Goal: Task Accomplishment & Management: Use online tool/utility

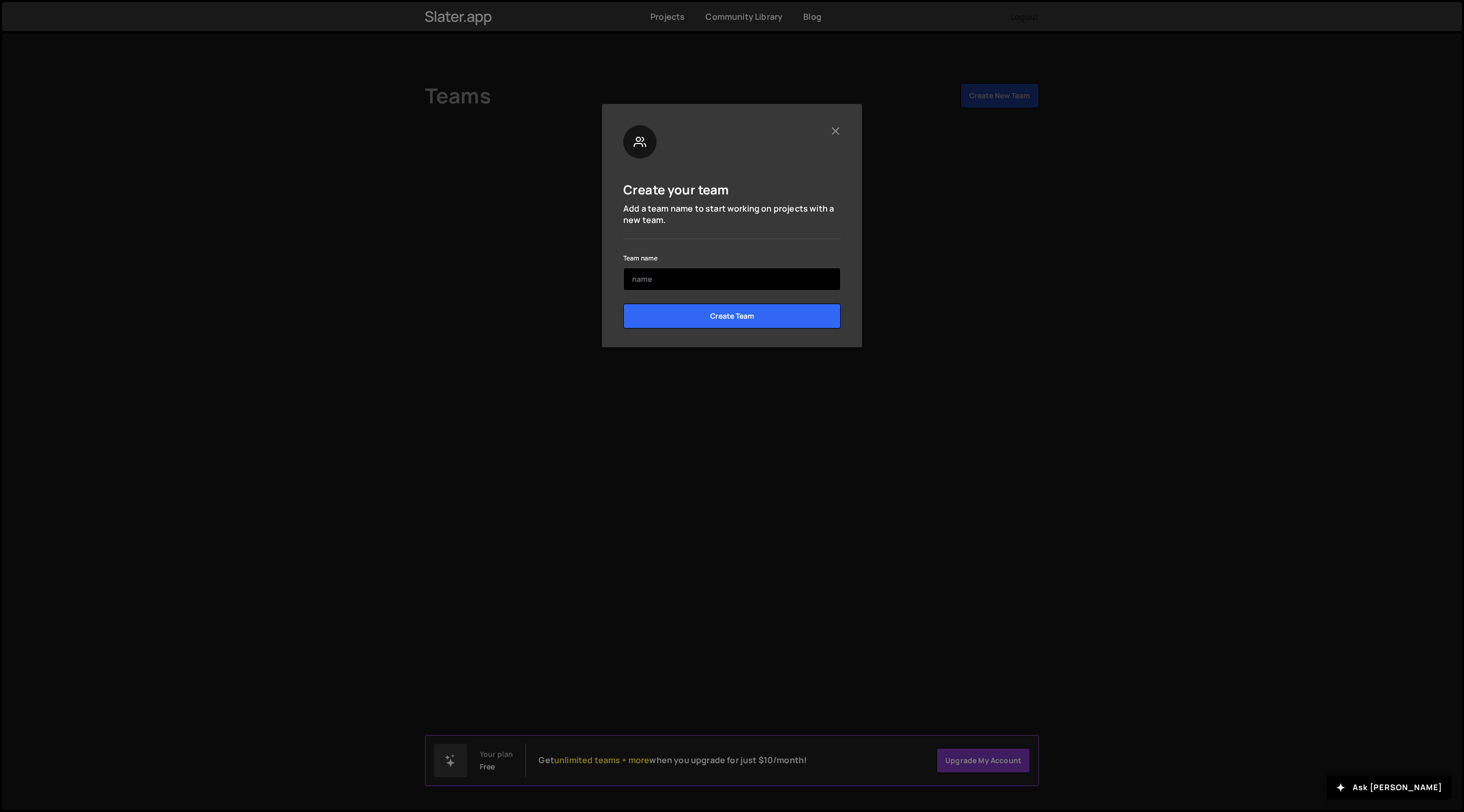
click at [702, 279] on input "text" at bounding box center [732, 279] width 218 height 23
type input "Supernormal Systems"
click at [731, 317] on input "Create Team" at bounding box center [732, 316] width 218 height 25
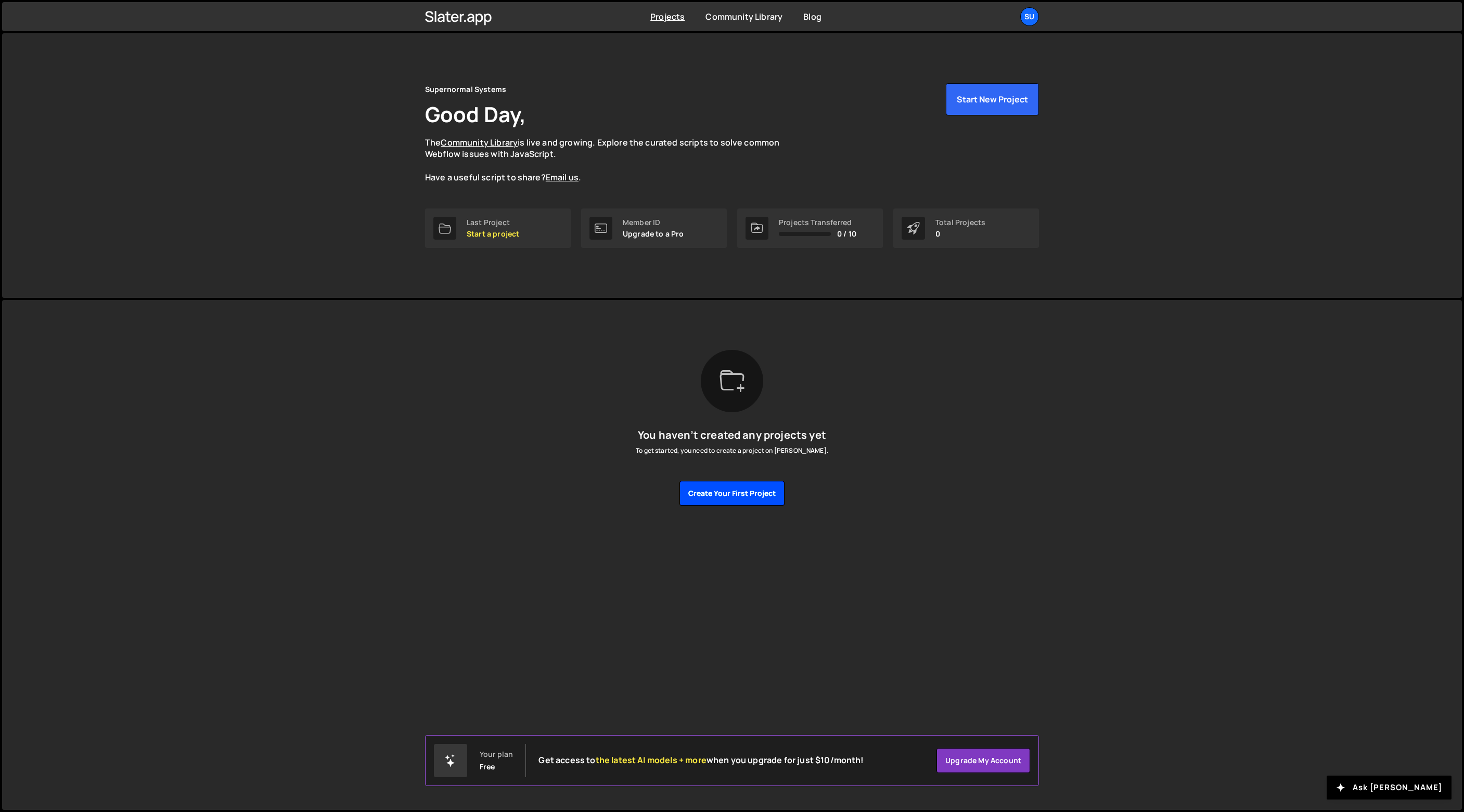
click at [764, 494] on button "Create your first project" at bounding box center [732, 493] width 105 height 25
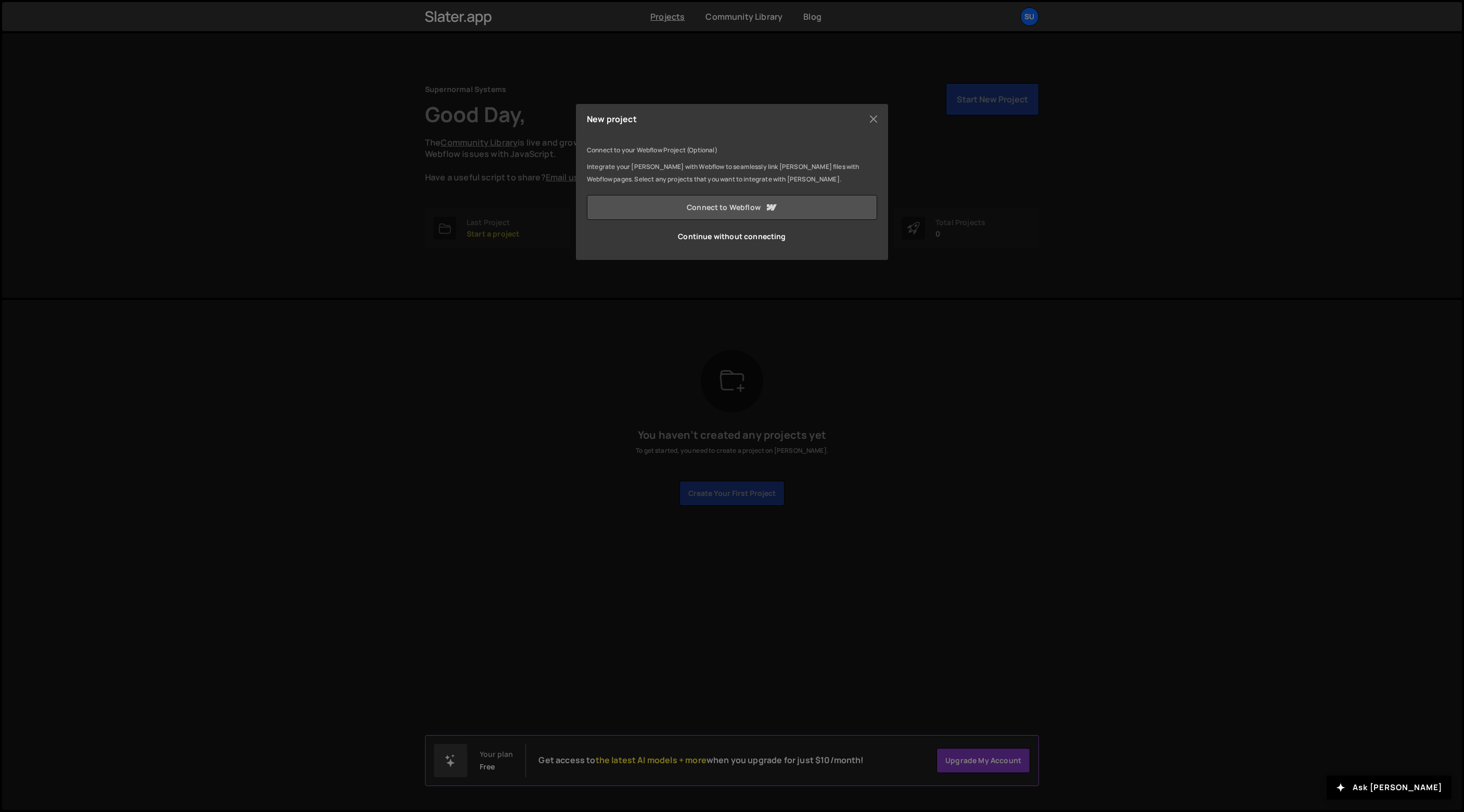
click at [734, 212] on link "Connect to Webflow" at bounding box center [732, 207] width 291 height 25
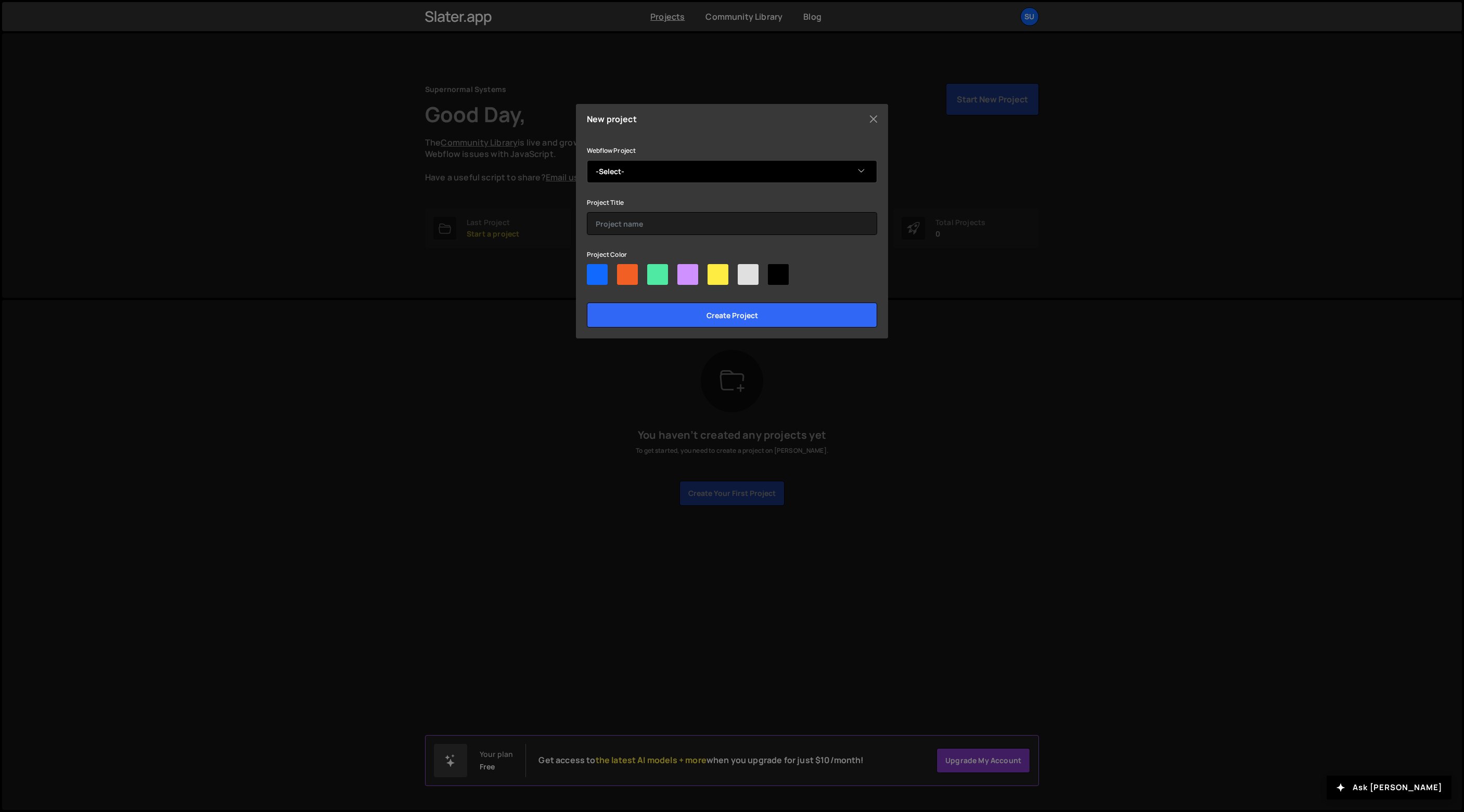
click at [782, 161] on select "-Select- RenCap Testing" at bounding box center [732, 171] width 291 height 23
select select "68f027e1e96a7e31c0dbd006"
click at [587, 160] on select "-Select- RenCap Testing" at bounding box center [732, 171] width 291 height 23
click at [708, 220] on input "text" at bounding box center [732, 223] width 291 height 23
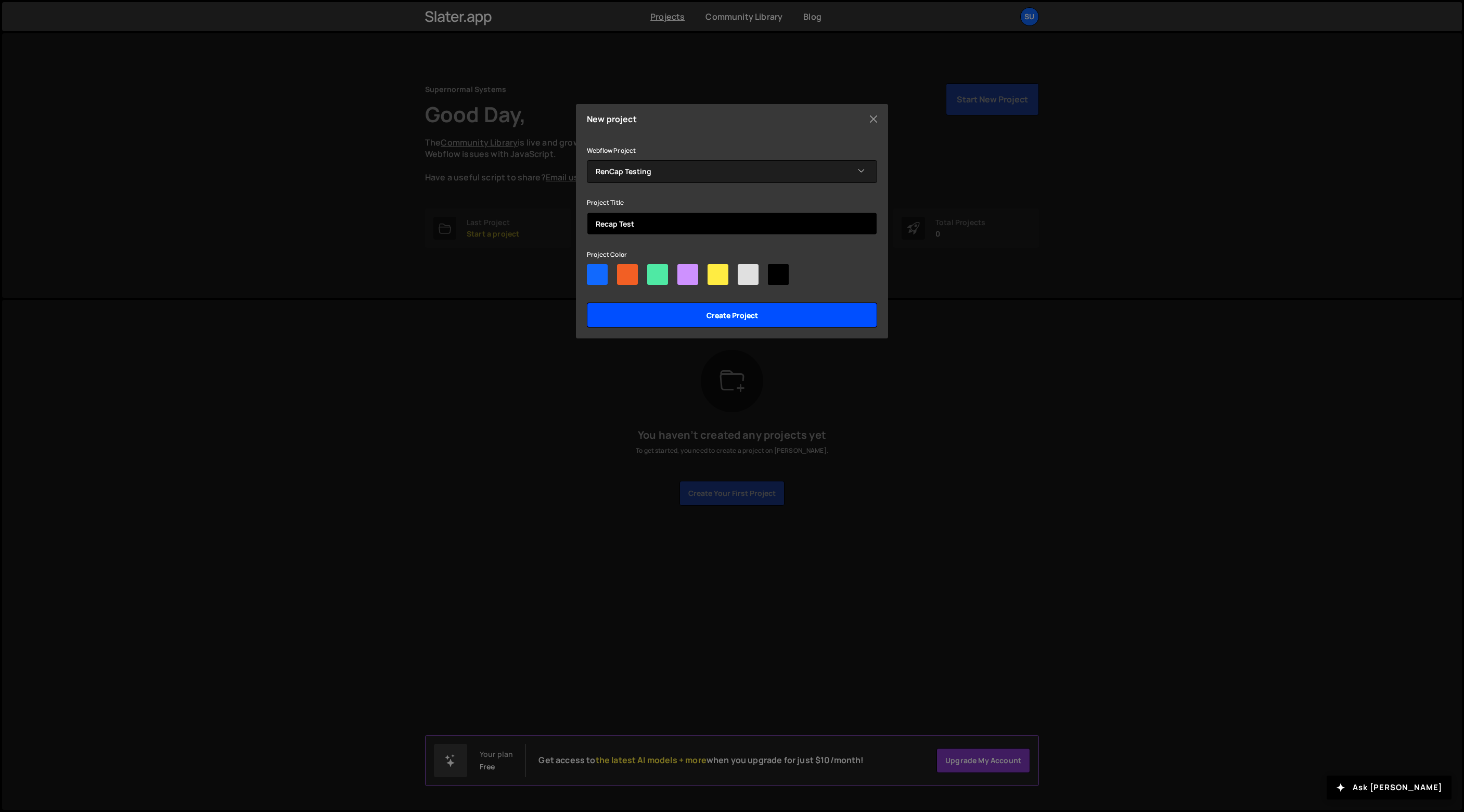
type input "Recap Test"
click at [668, 313] on input "Create project" at bounding box center [732, 315] width 291 height 25
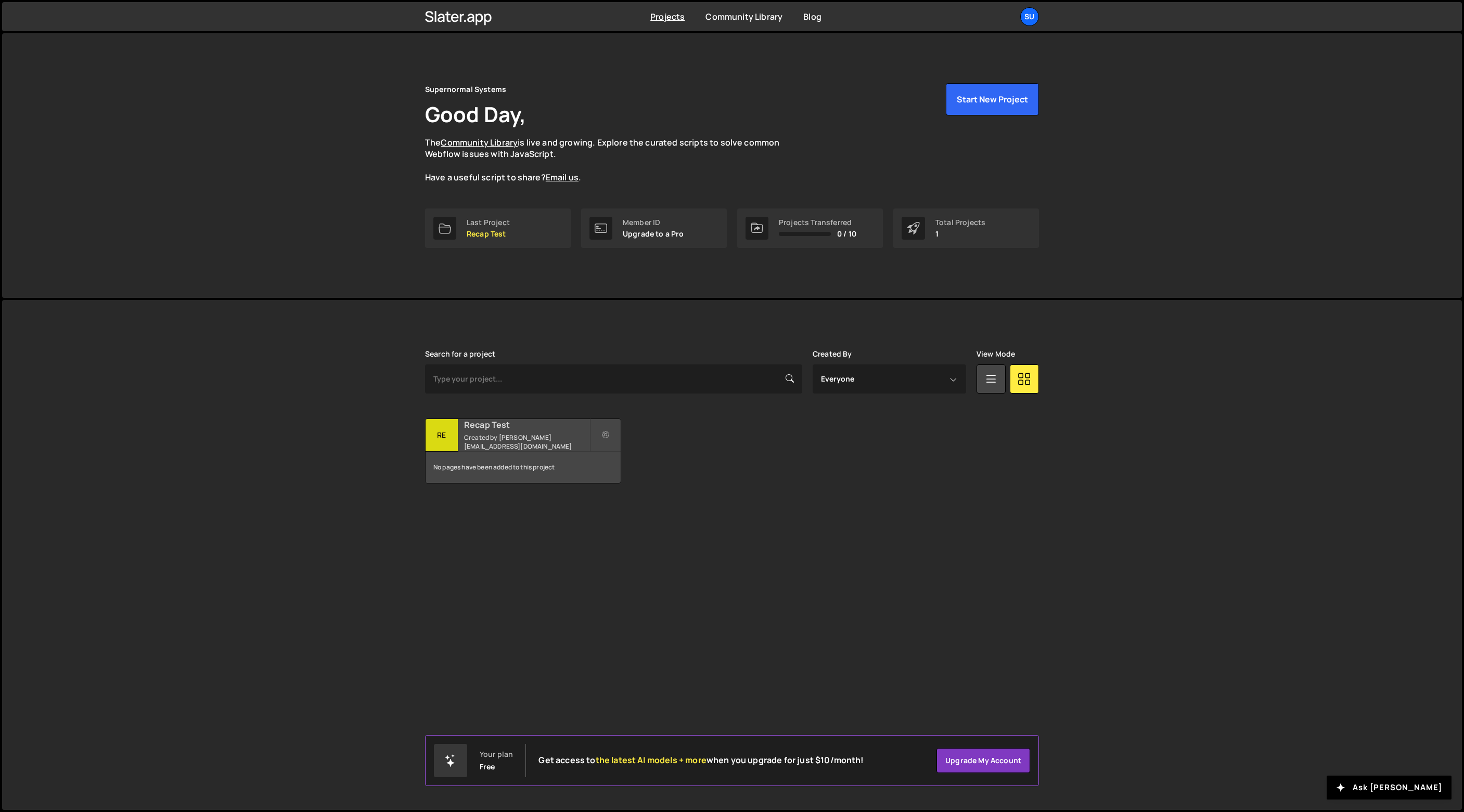
click at [507, 431] on div "Recap Test Created by patrick@supernormalsystems.com" at bounding box center [523, 435] width 195 height 32
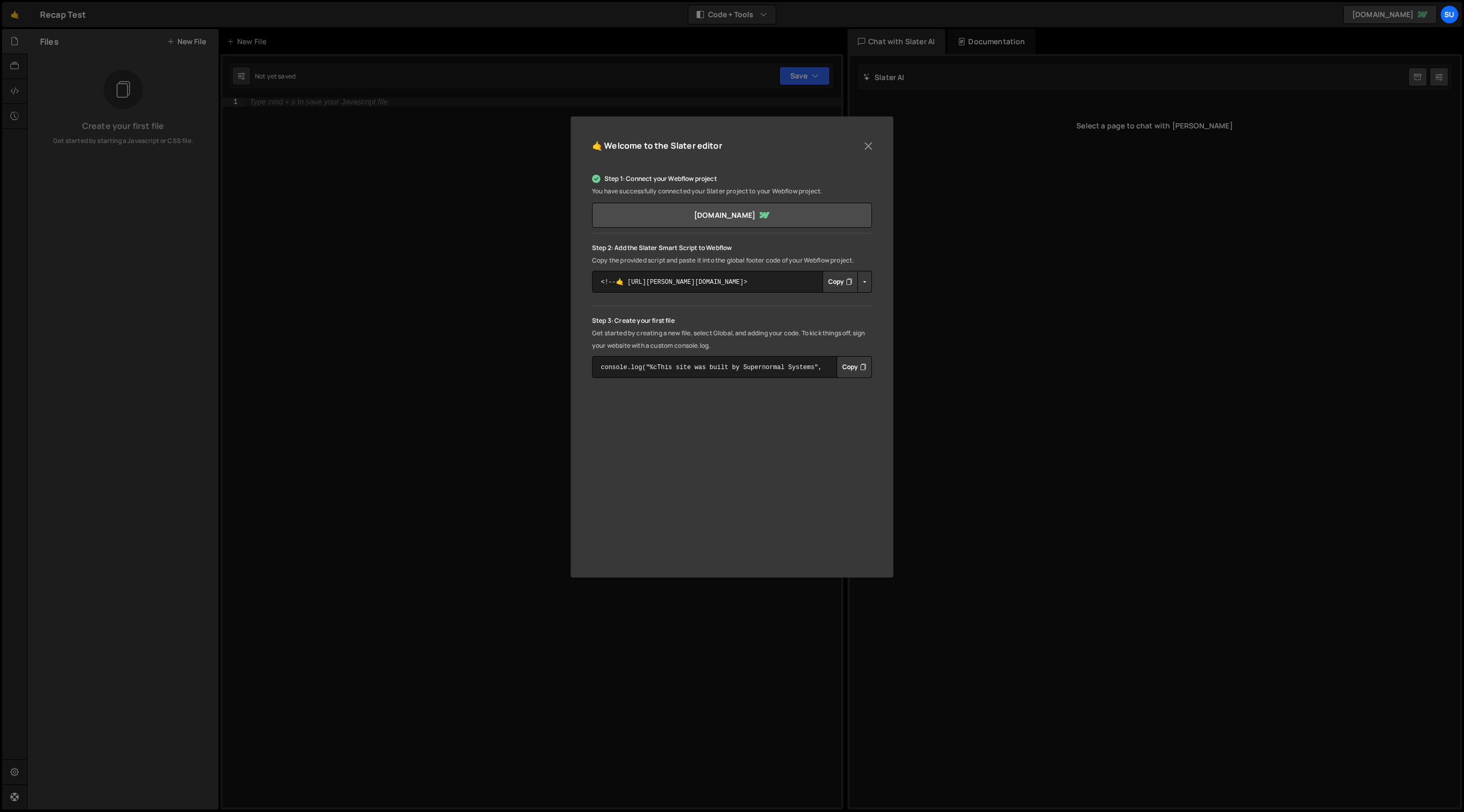
click at [833, 285] on button "Copy" at bounding box center [840, 282] width 36 height 22
click at [759, 327] on p "Get started by creating a new file, select Global, and adding your code. To kic…" at bounding box center [732, 339] width 280 height 25
click at [852, 366] on button "Copy" at bounding box center [854, 367] width 36 height 22
click at [871, 146] on button "Close" at bounding box center [868, 146] width 16 height 16
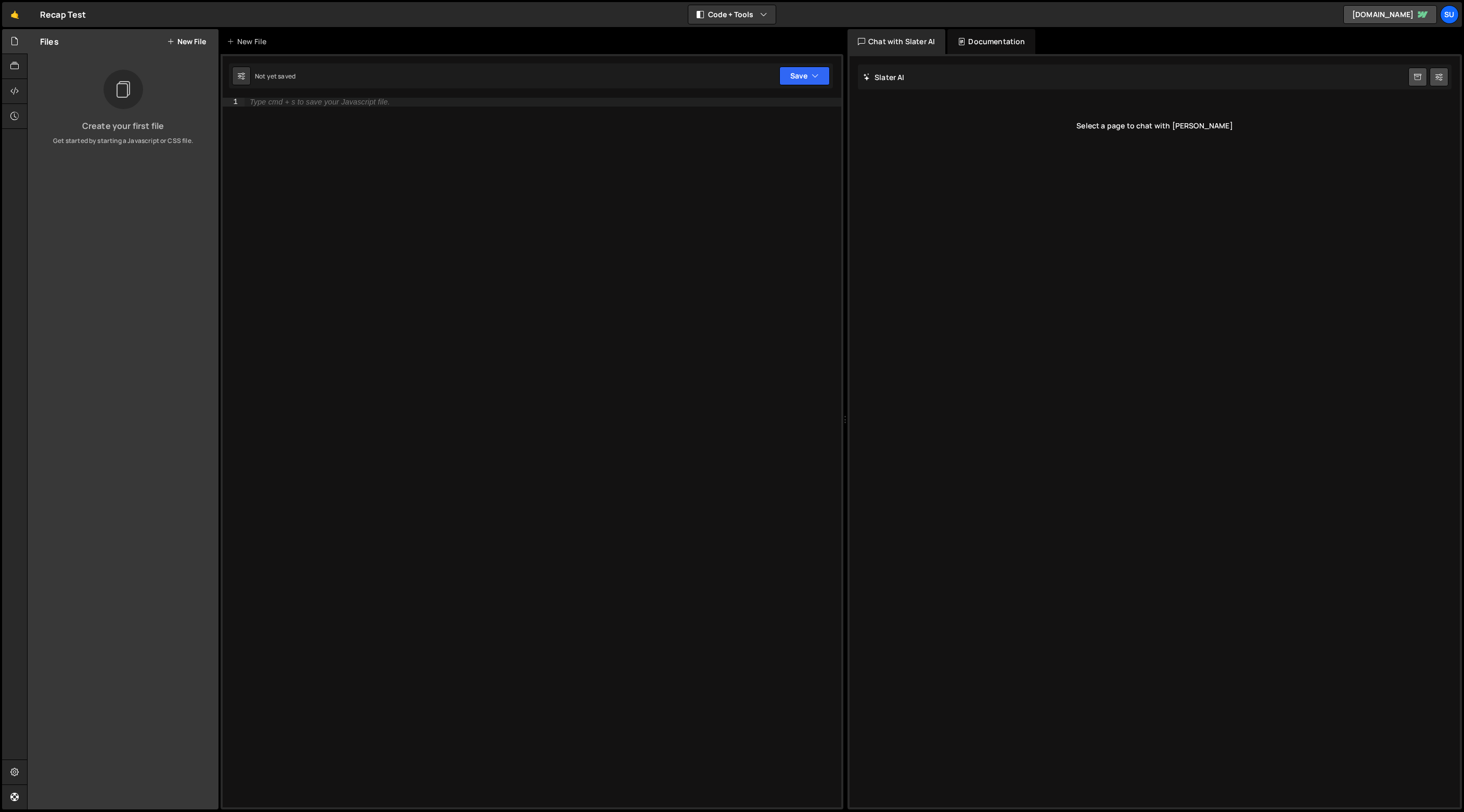
click at [182, 41] on button "New File" at bounding box center [186, 41] width 39 height 9
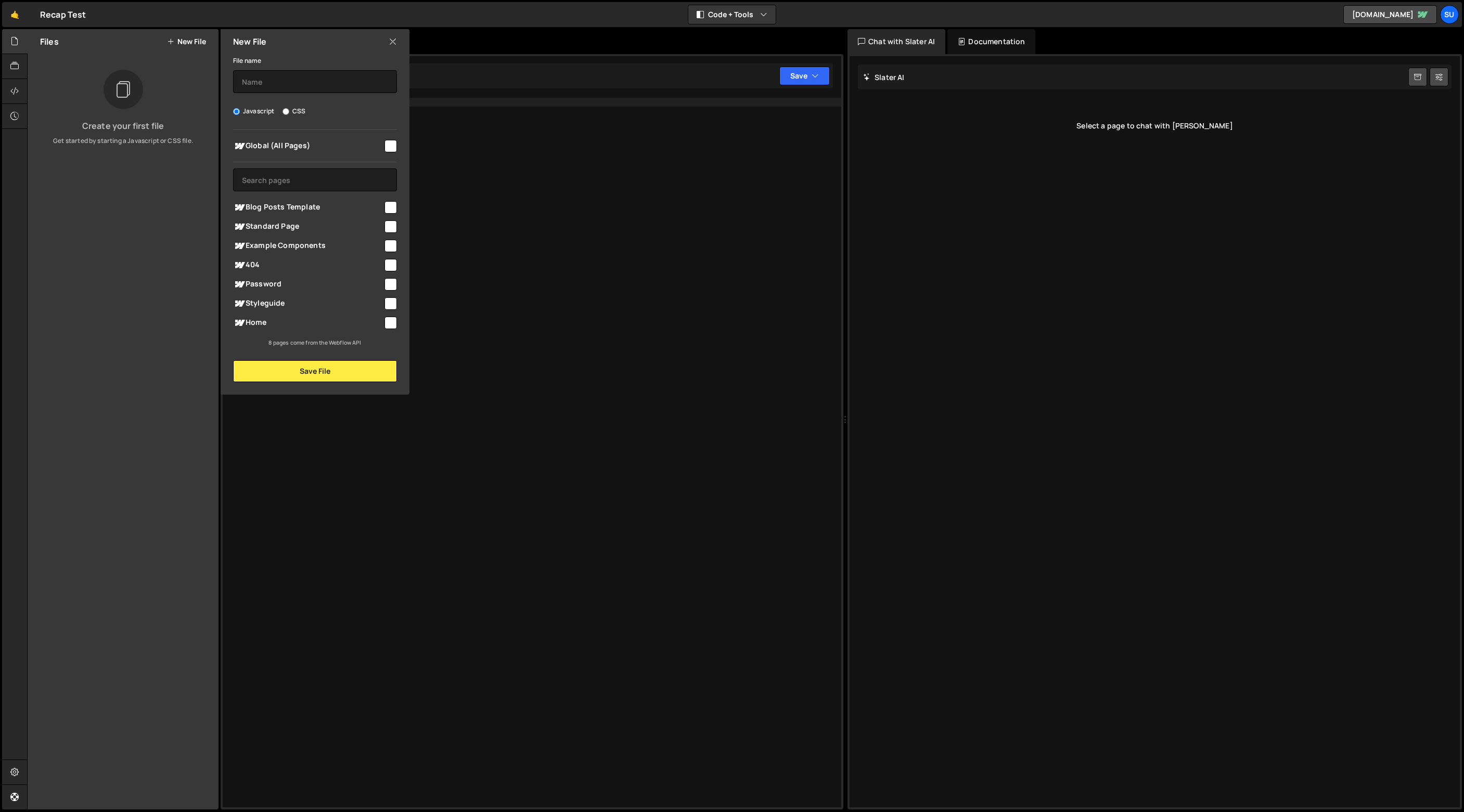
click at [389, 145] on input "checkbox" at bounding box center [390, 146] width 12 height 12
checkbox input "true"
click at [304, 87] on input "text" at bounding box center [315, 81] width 164 height 23
type input "Sign off"
click at [329, 366] on button "Save File" at bounding box center [315, 371] width 164 height 22
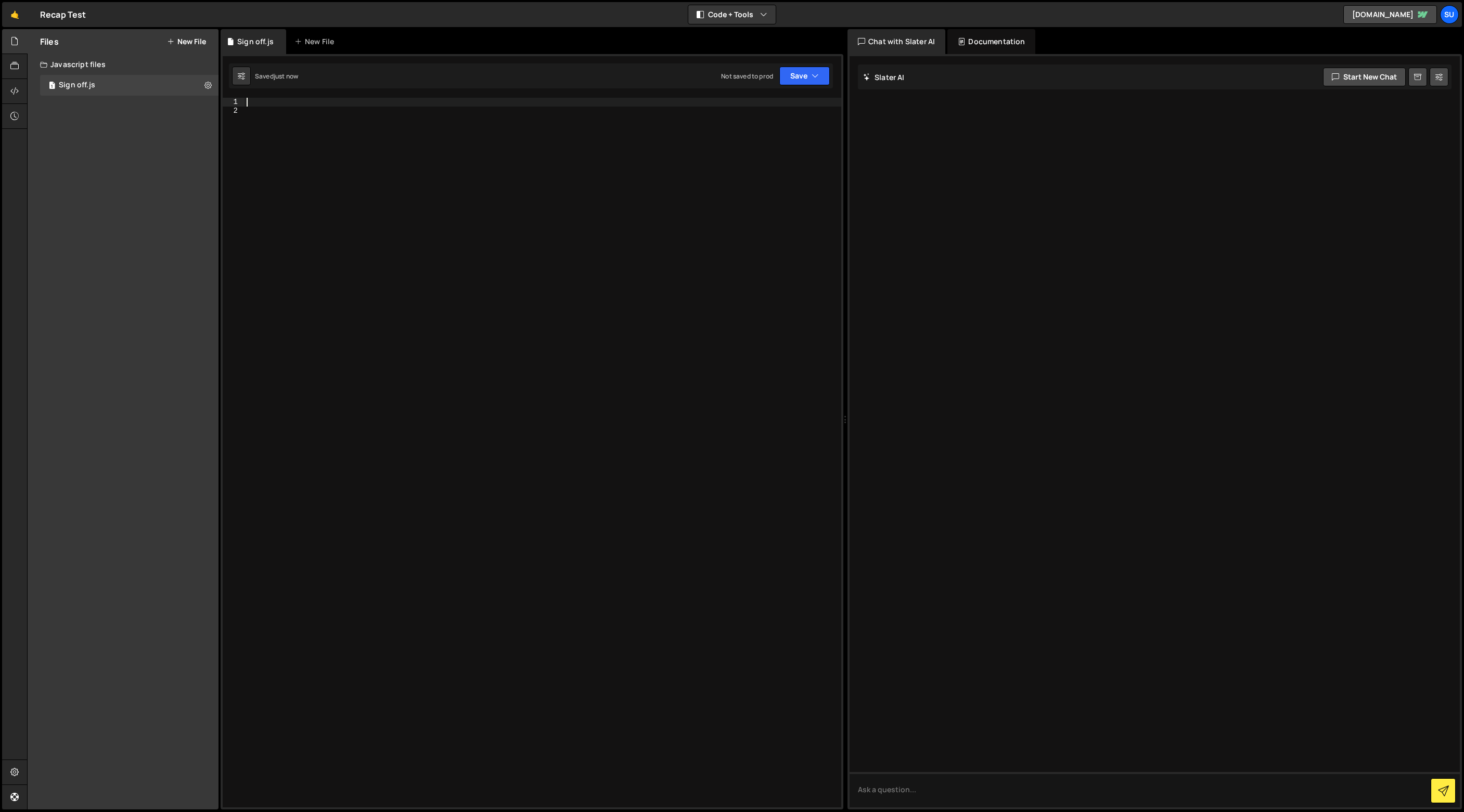
click at [258, 104] on div at bounding box center [542, 461] width 597 height 727
click at [820, 73] on button "Save" at bounding box center [804, 76] width 51 height 19
click at [793, 101] on div "Save to Staging S" at bounding box center [769, 101] width 108 height 11
click at [992, 45] on div "Documentation" at bounding box center [991, 41] width 88 height 25
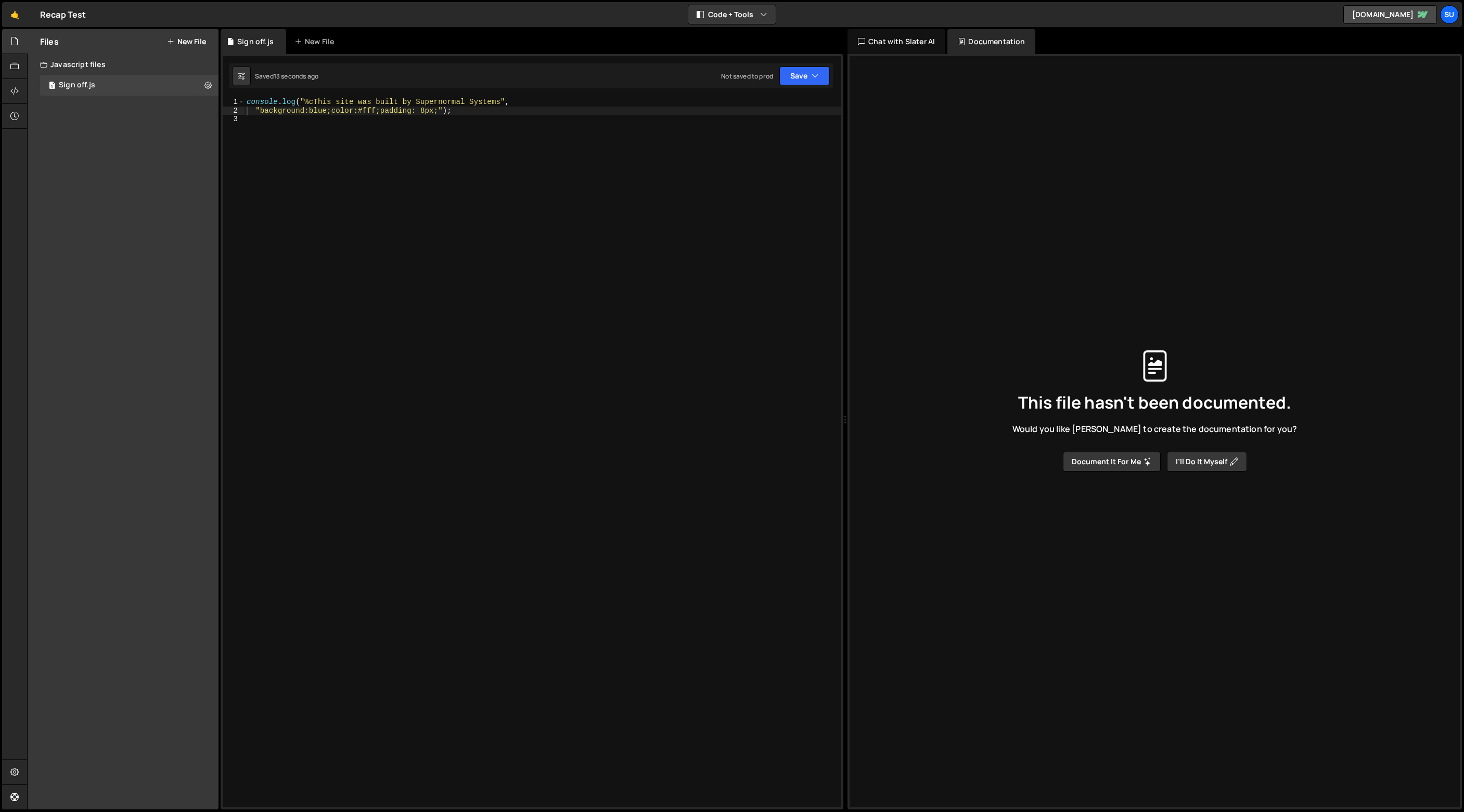
click at [912, 42] on div "Chat with Slater AI" at bounding box center [896, 41] width 98 height 25
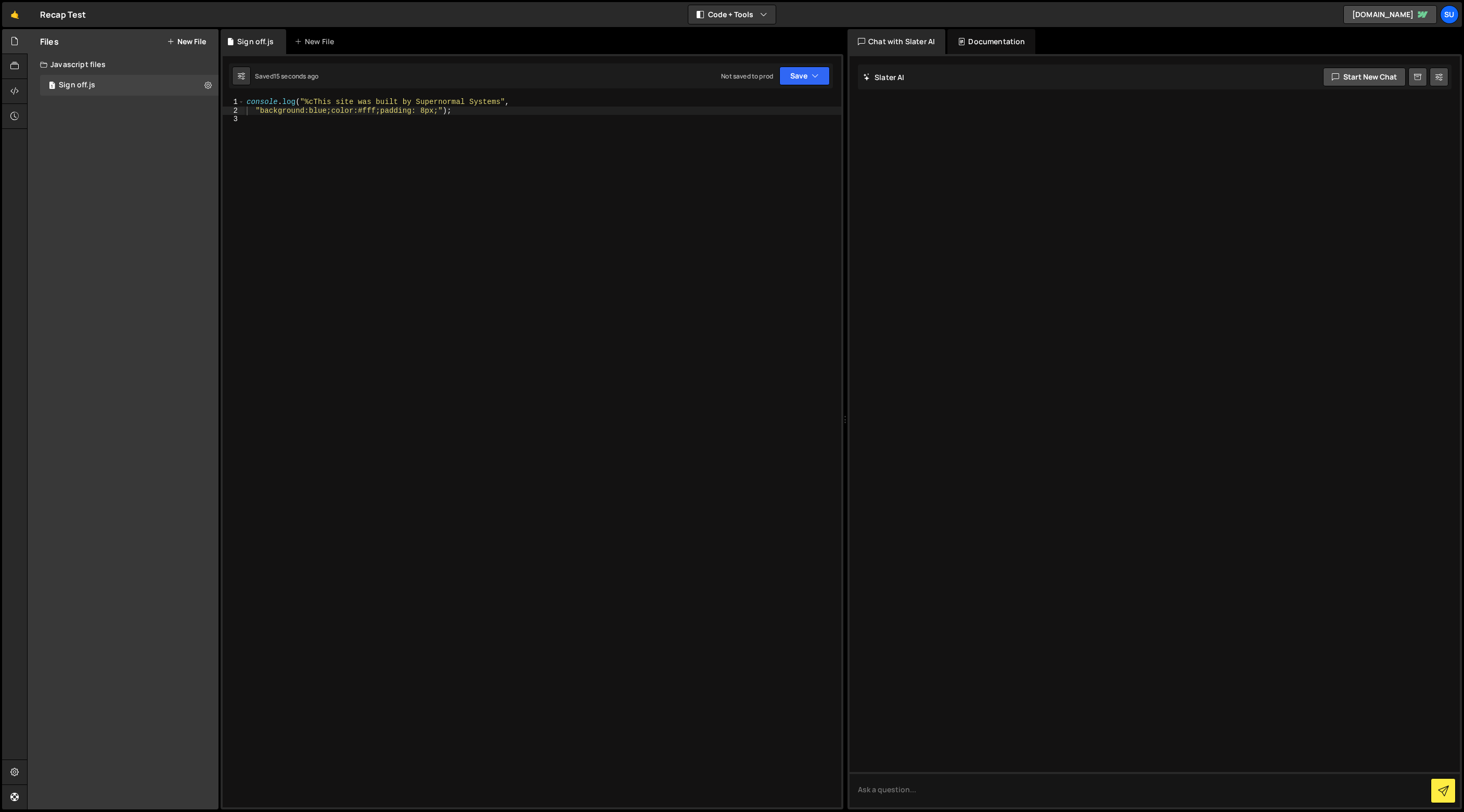
click at [1248, 145] on div at bounding box center [1154, 432] width 610 height 751
click at [416, 170] on div "console . log ( "%cThis site was built by Supernormal Systems" , "background:bl…" at bounding box center [542, 461] width 597 height 727
click at [996, 153] on div at bounding box center [1154, 432] width 610 height 751
click at [800, 75] on button "Save" at bounding box center [804, 76] width 51 height 19
click at [534, 186] on div "console . log ( "%cThis site was built by Supernormal Systems" , "background:bl…" at bounding box center [542, 461] width 597 height 727
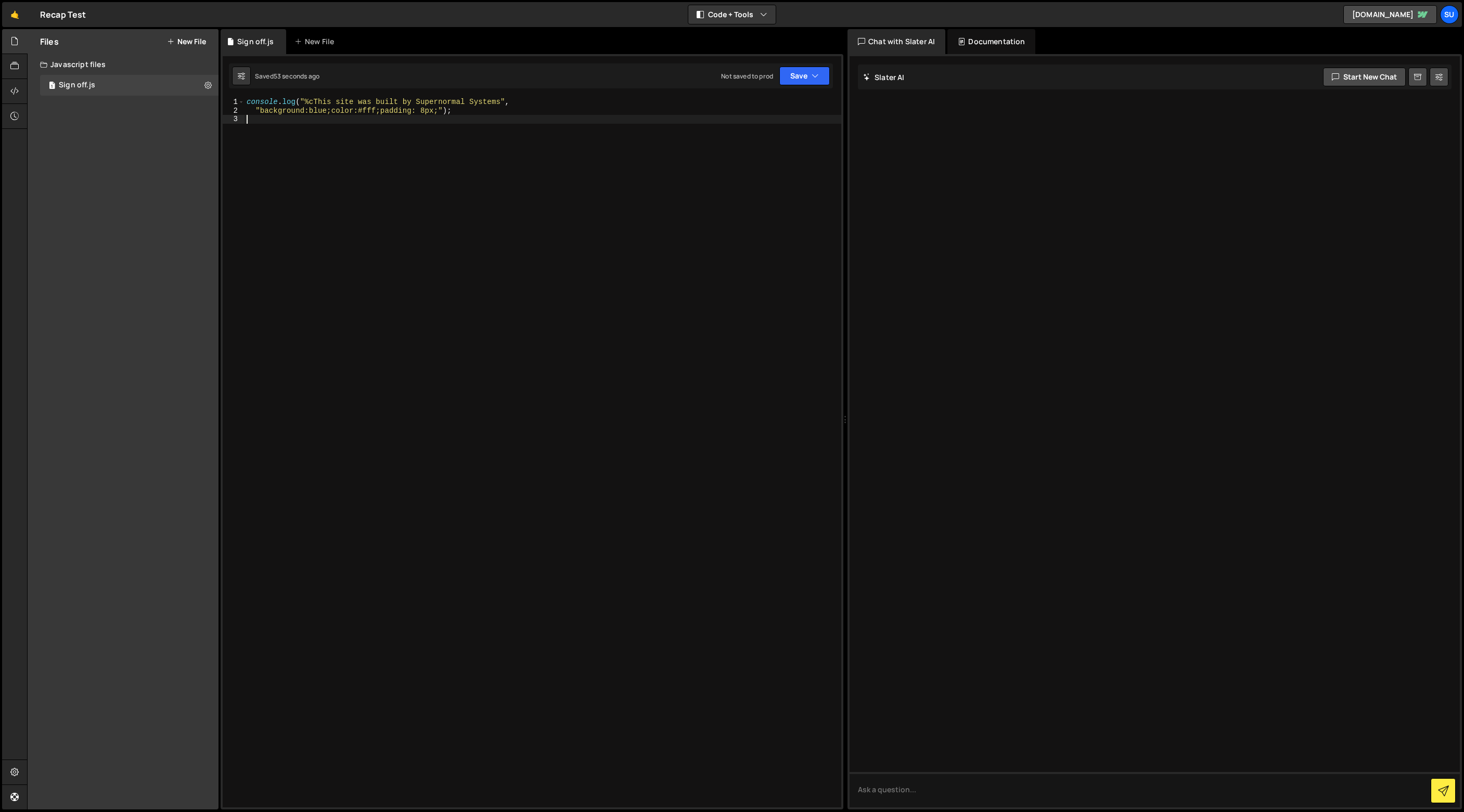
click at [185, 43] on button "New File" at bounding box center [186, 41] width 39 height 9
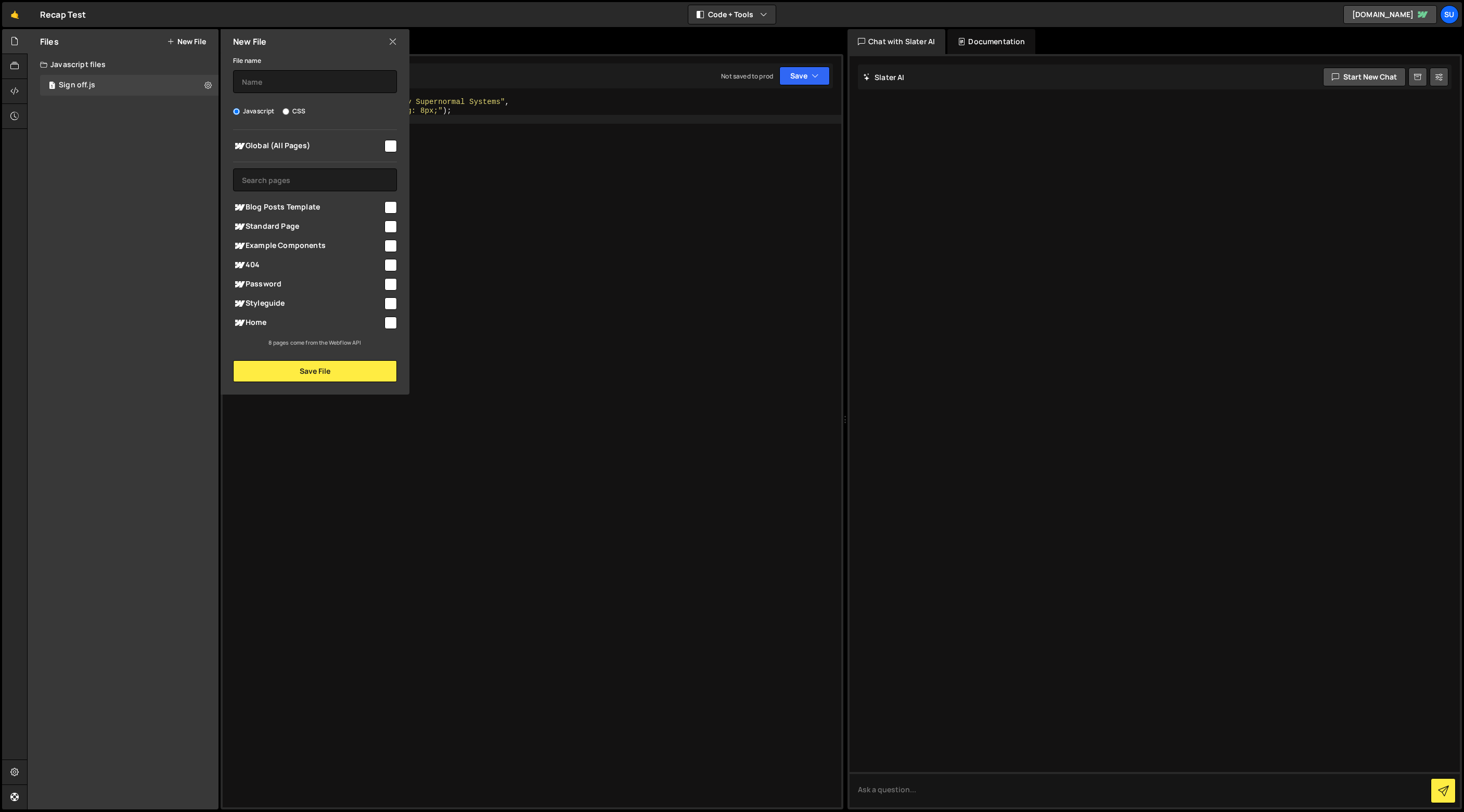
click at [336, 326] on span "Home" at bounding box center [308, 323] width 150 height 12
checkbox input "true"
click at [360, 372] on button "Save File" at bounding box center [315, 371] width 164 height 22
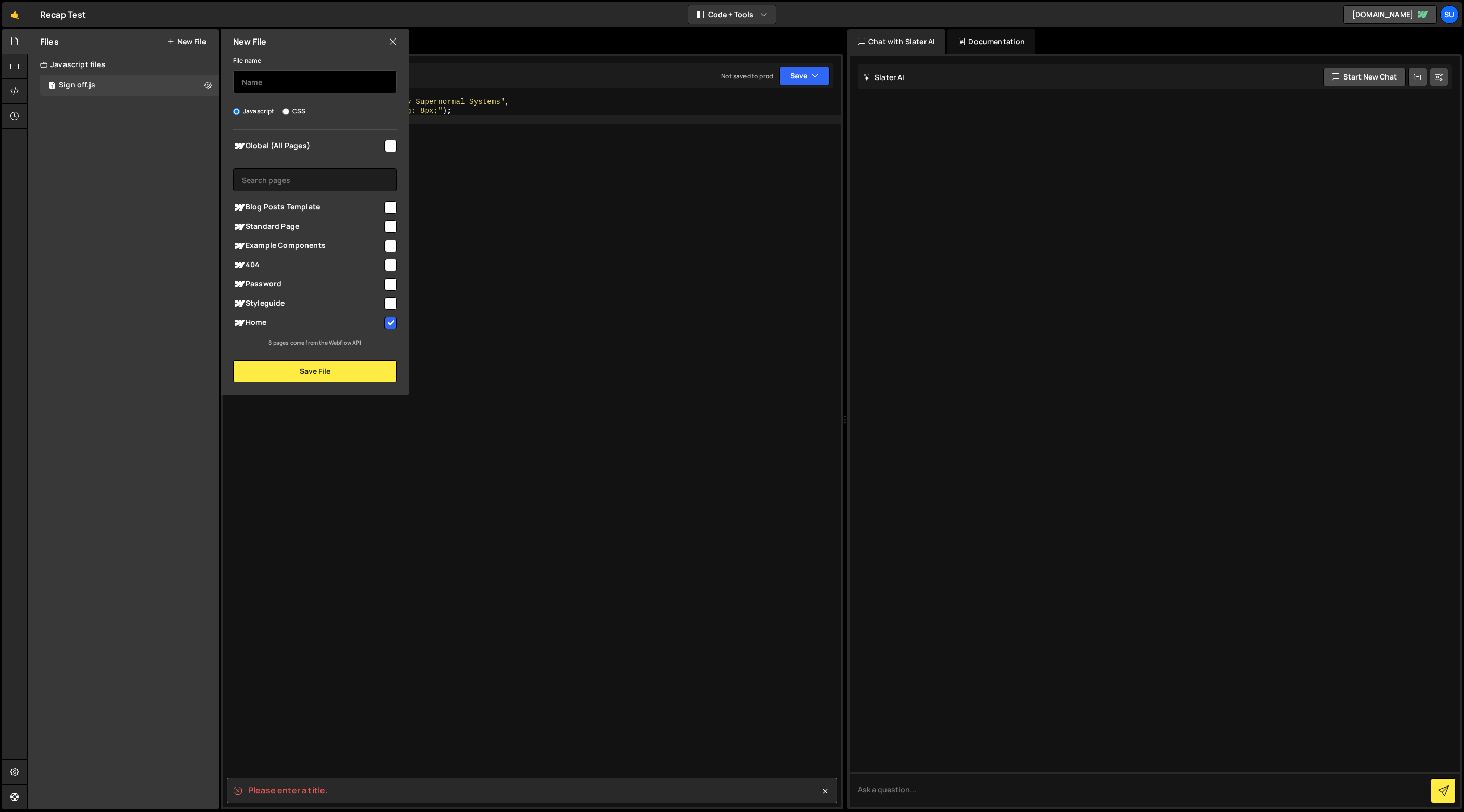
click at [264, 82] on input "text" at bounding box center [315, 81] width 164 height 23
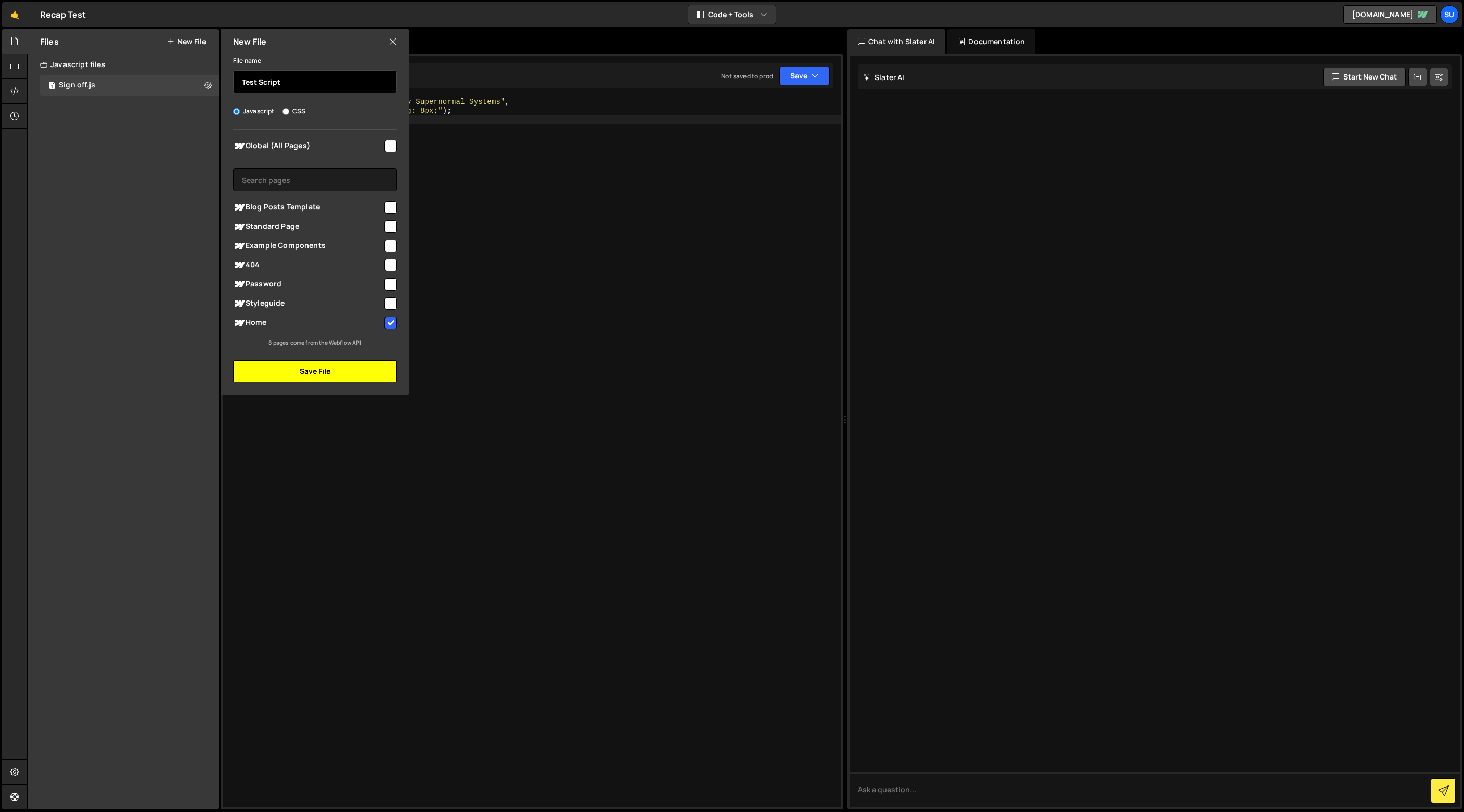
type input "Test Script"
click at [312, 372] on button "Save File" at bounding box center [315, 371] width 164 height 22
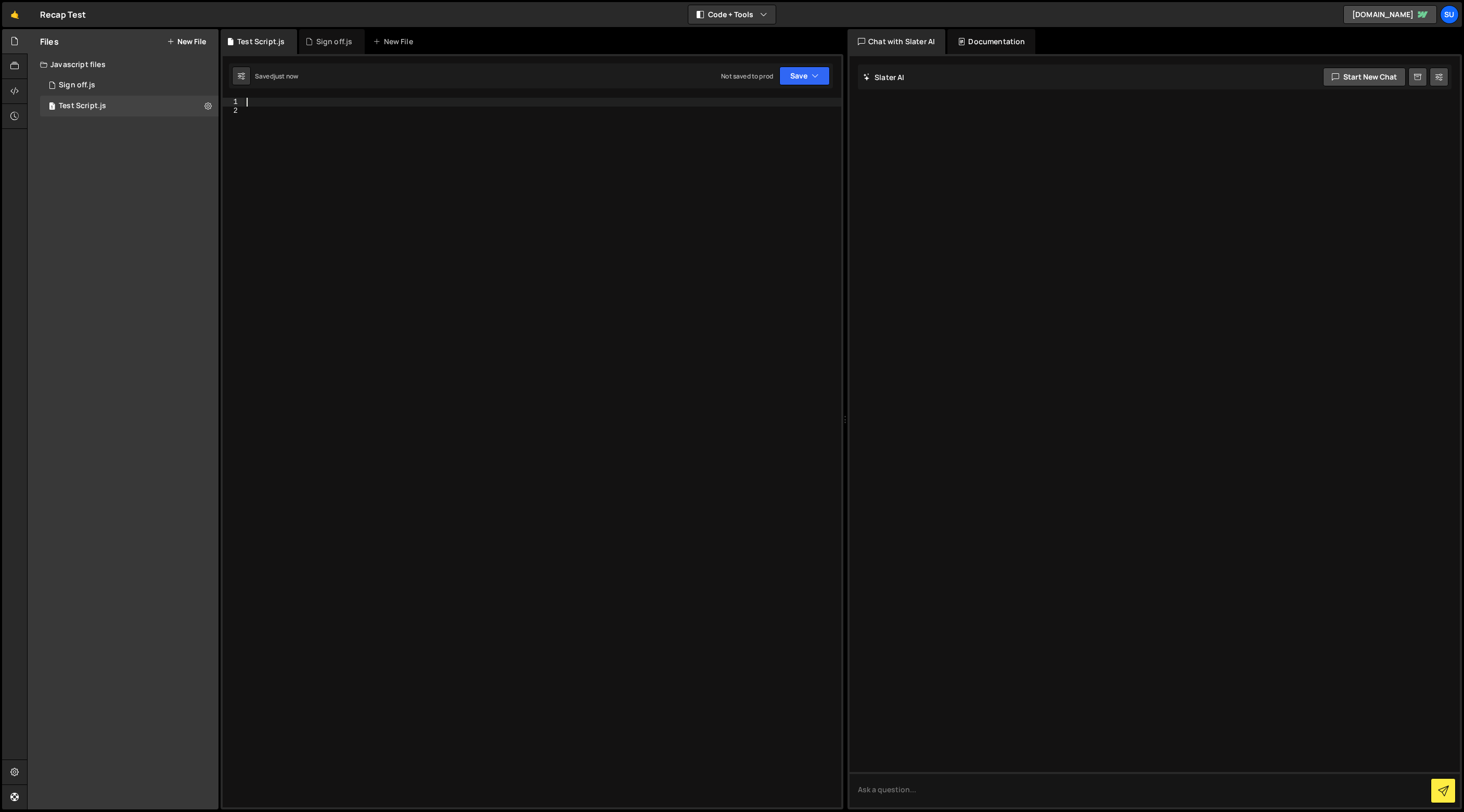
drag, startPoint x: 293, startPoint y: 103, endPoint x: 305, endPoint y: 103, distance: 12.0
click at [293, 103] on div at bounding box center [542, 461] width 597 height 727
click at [994, 76] on div "Slater AI Start new chat" at bounding box center [1154, 76] width 593 height 25
click at [1331, 81] on button "Start new chat" at bounding box center [1364, 77] width 83 height 19
click at [904, 781] on textarea at bounding box center [1154, 790] width 610 height 36
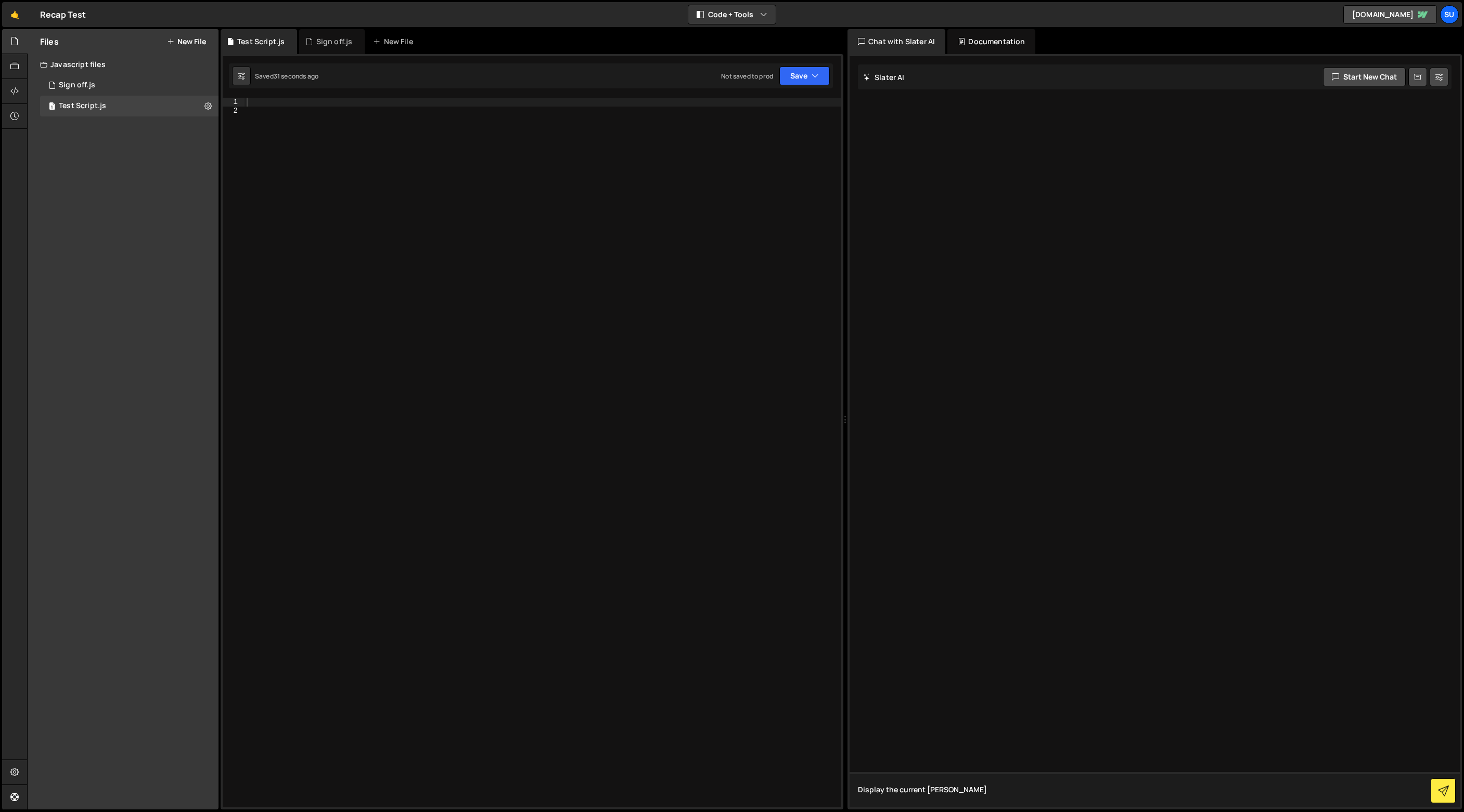
type textarea "Display the current time"
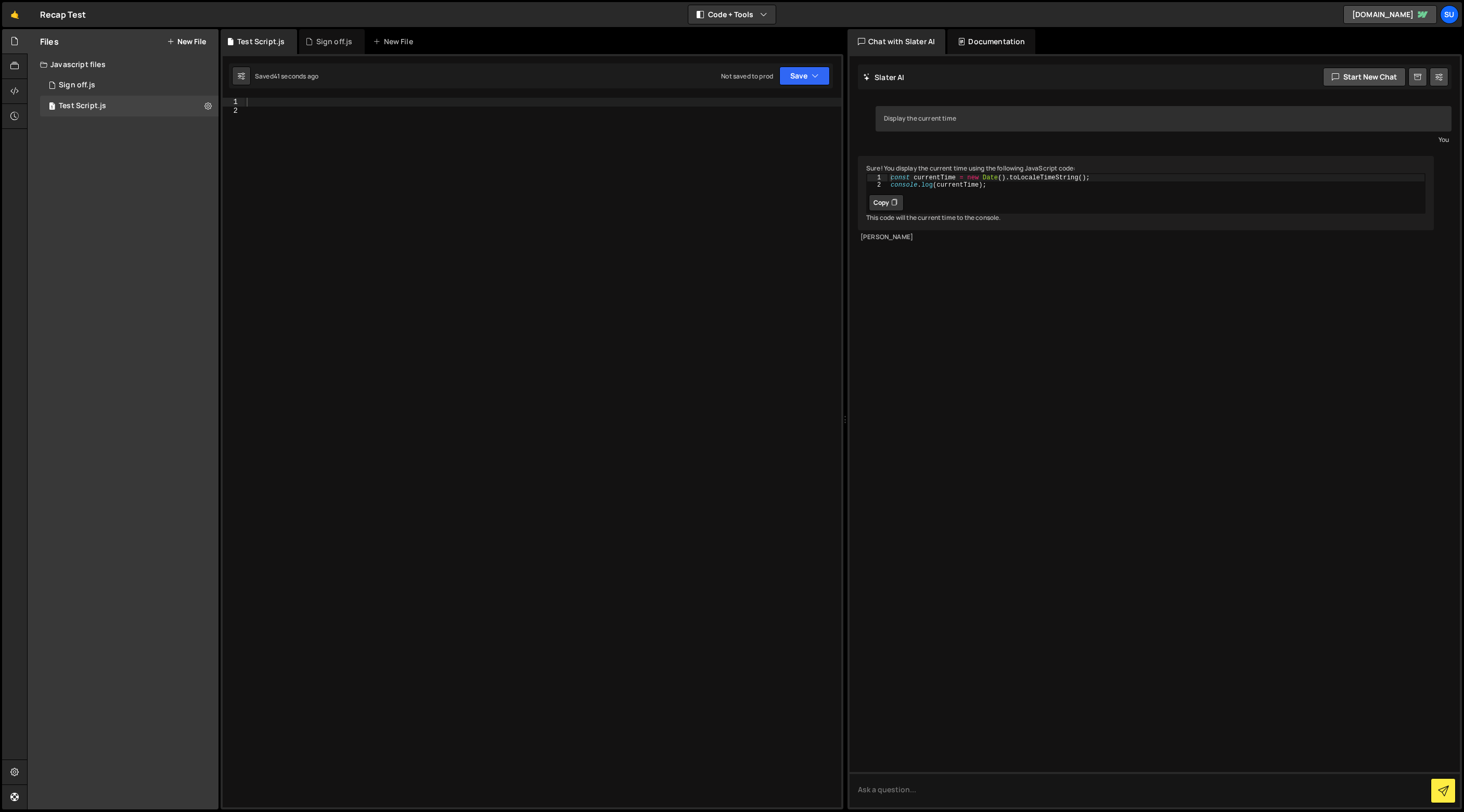
click at [889, 211] on button "Copy" at bounding box center [886, 203] width 35 height 16
click at [361, 104] on div at bounding box center [542, 461] width 597 height 727
paste textarea "console.log(currentTime);"
type textarea "console.log(currentTime);"
click at [804, 83] on button "Save" at bounding box center [804, 76] width 51 height 19
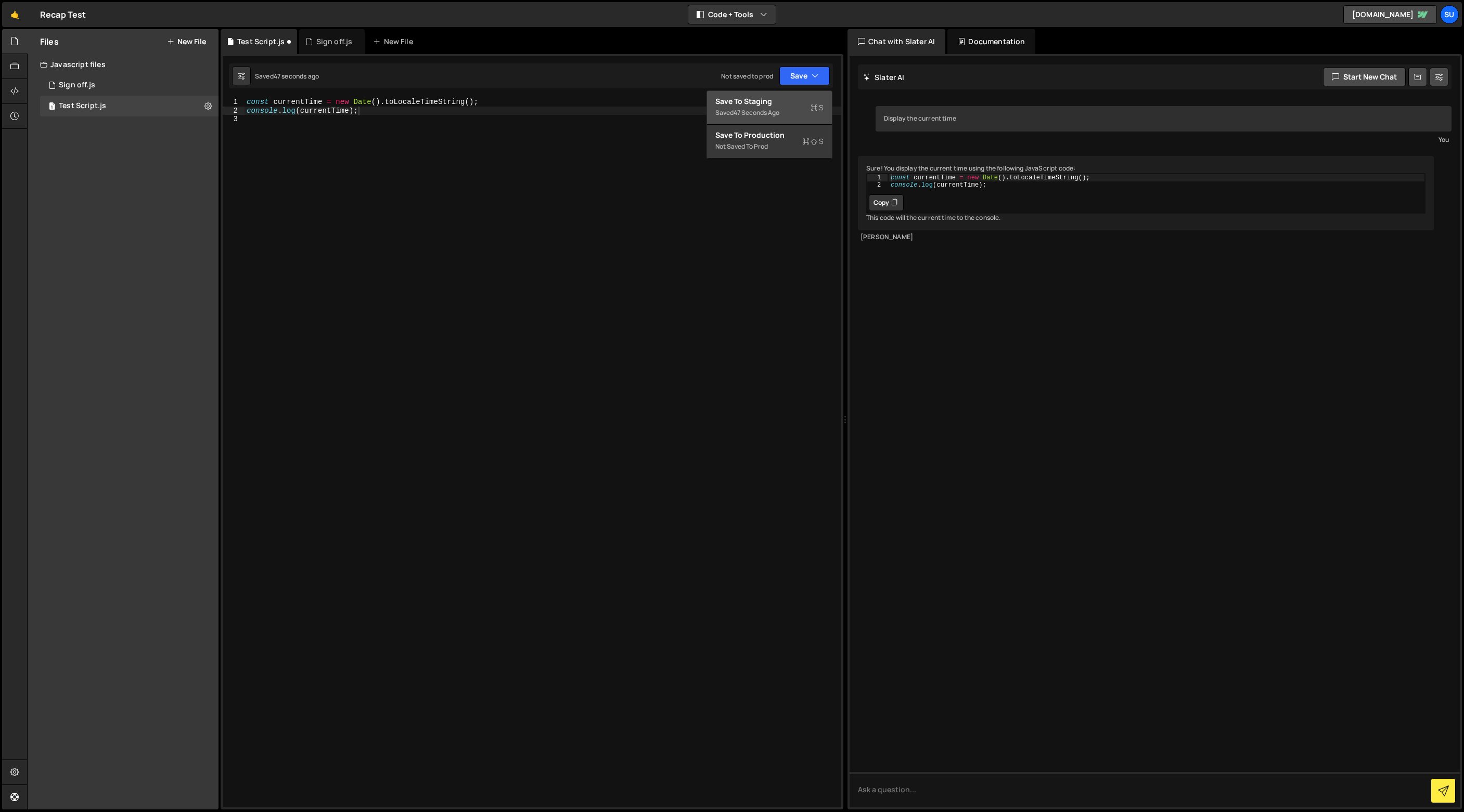
click at [785, 108] on div "Saved 47 seconds ago" at bounding box center [769, 112] width 108 height 12
click at [17, 66] on icon at bounding box center [15, 66] width 9 height 11
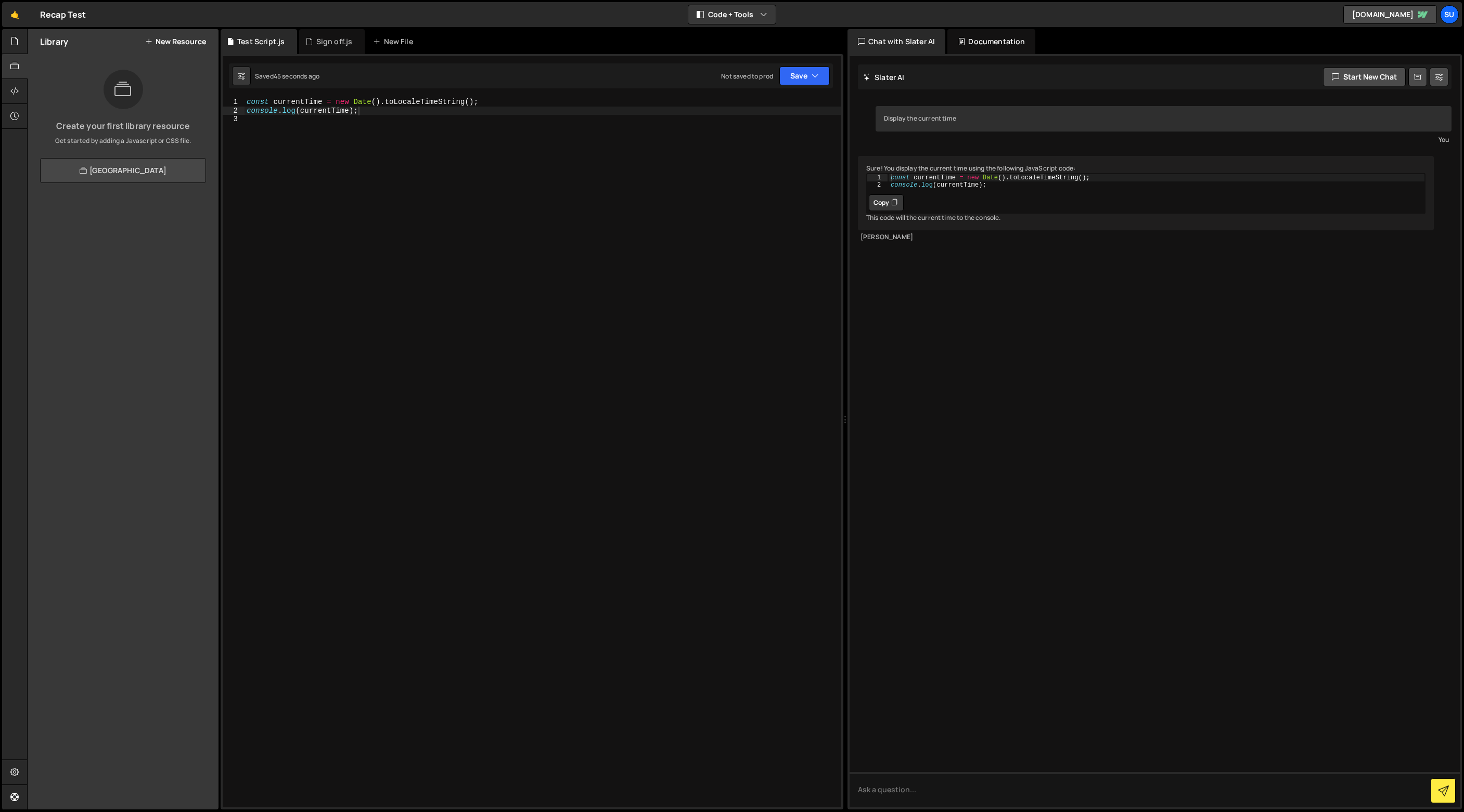
click at [134, 180] on link "View Community Library" at bounding box center [123, 171] width 166 height 25
click at [16, 90] on icon at bounding box center [15, 91] width 9 height 11
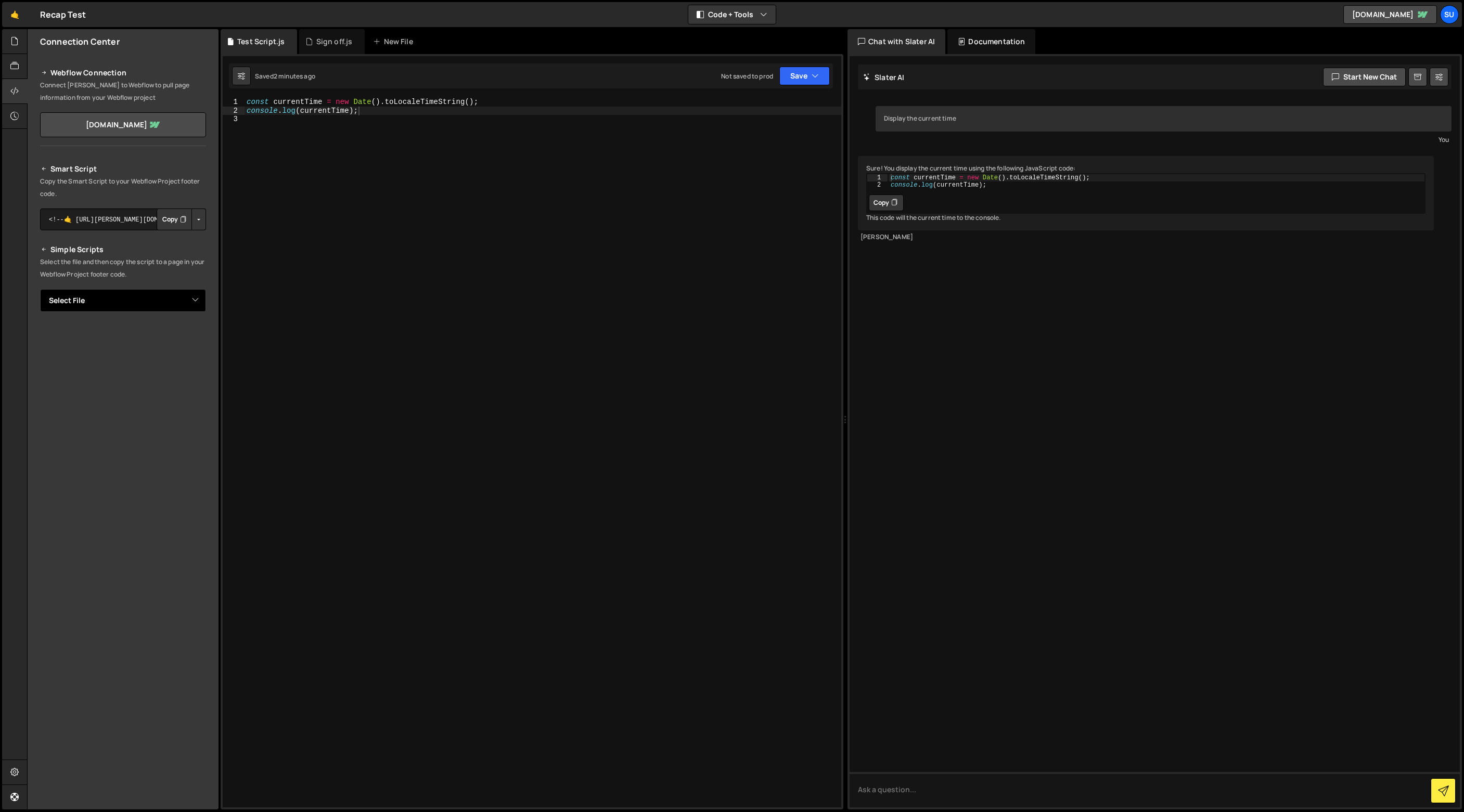
click at [146, 300] on select "Select File Sign off.js Test Script.js" at bounding box center [123, 300] width 166 height 23
click at [11, 64] on icon at bounding box center [15, 66] width 9 height 11
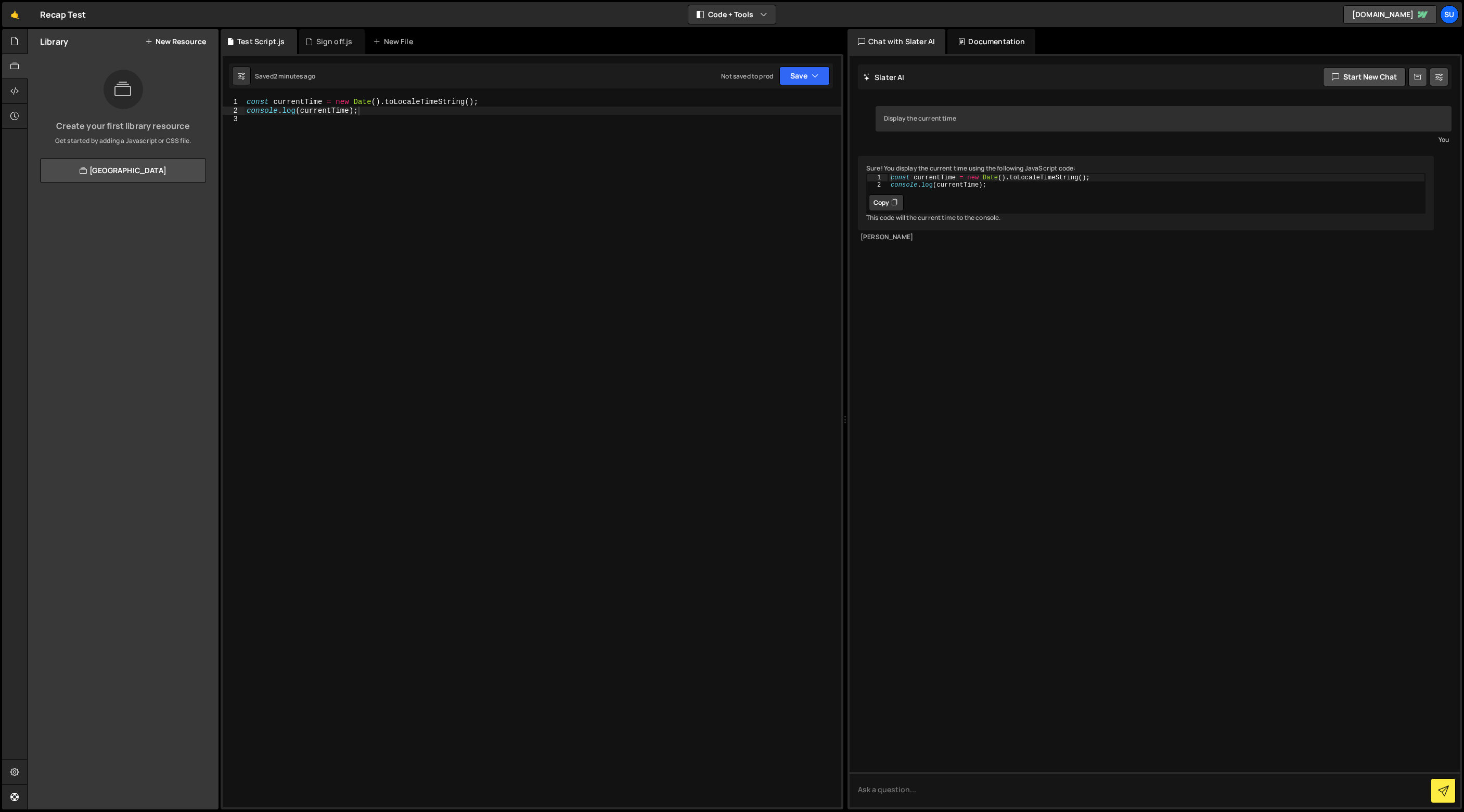
click at [176, 47] on div "Library New Resource" at bounding box center [123, 41] width 191 height 25
click at [176, 43] on button "New Resource" at bounding box center [175, 41] width 61 height 9
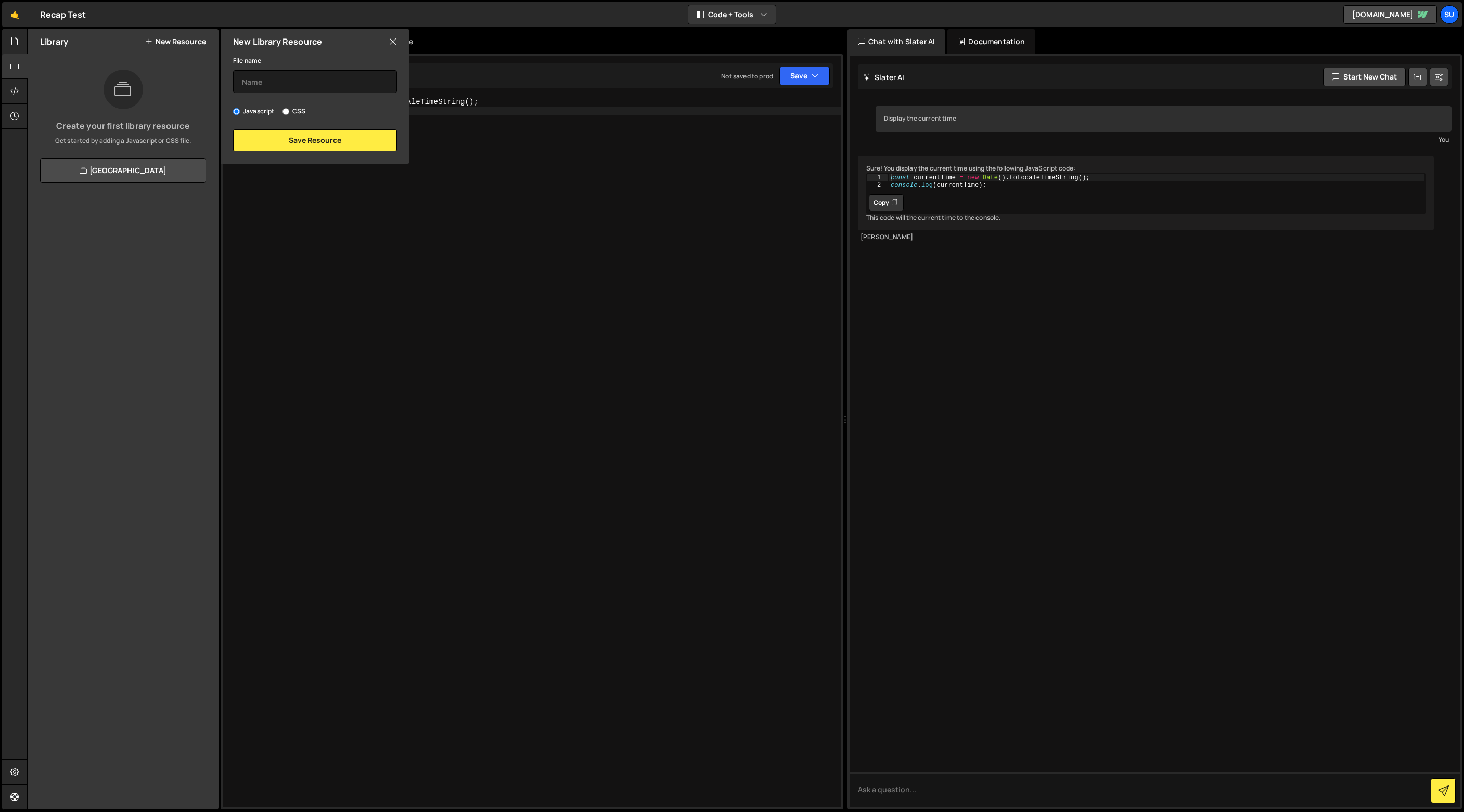
click at [393, 39] on icon at bounding box center [393, 41] width 9 height 11
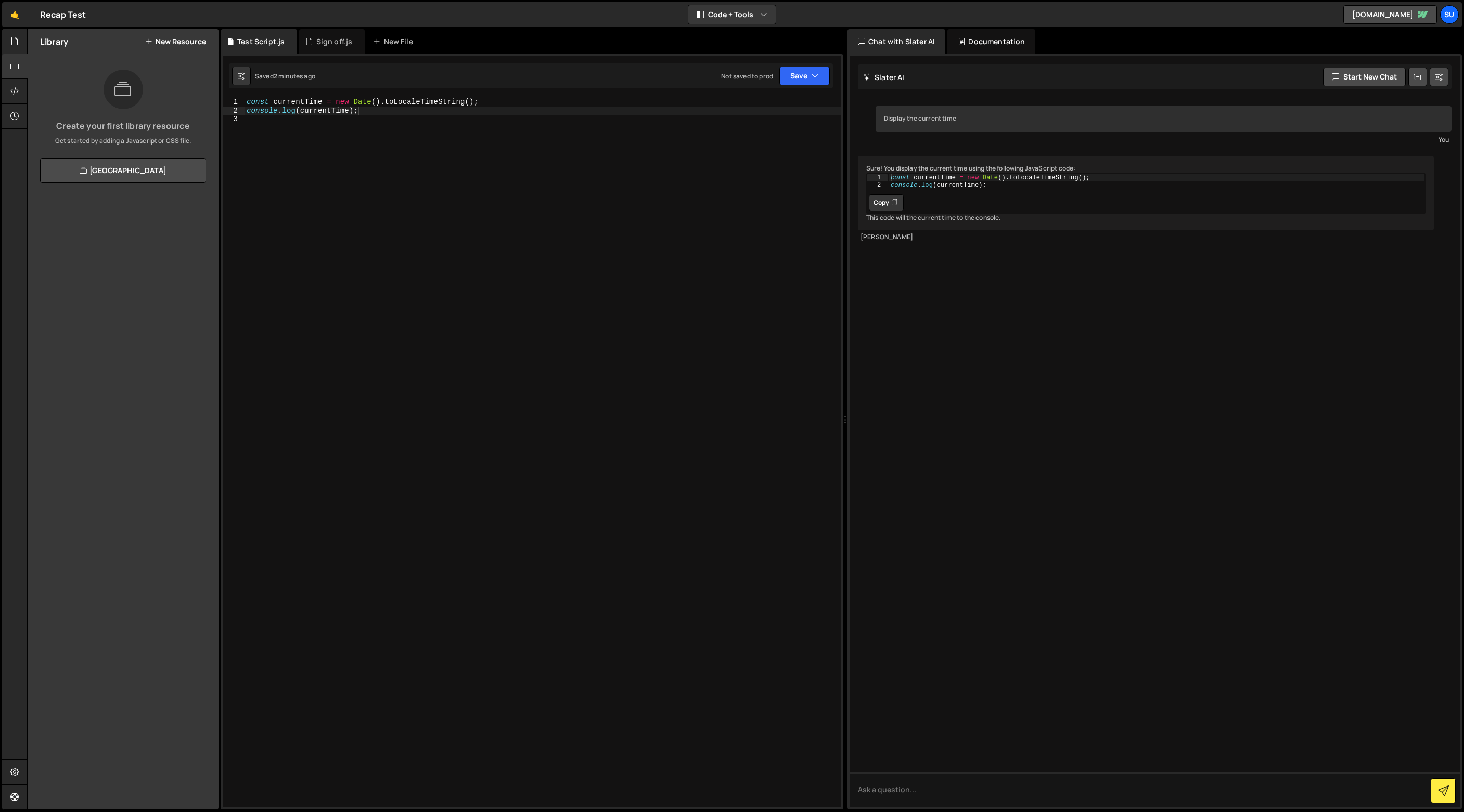
click at [144, 288] on div "Library New Resource Create your first library resource Get started by adding a…" at bounding box center [123, 420] width 191 height 781
click at [741, 13] on button "Code + Tools" at bounding box center [732, 14] width 87 height 19
click at [816, 11] on div "🤙 Recap Test ⚠️ Code is being edited in another browser Code + Tools Code Only …" at bounding box center [732, 14] width 1460 height 25
click at [1440, 78] on icon at bounding box center [1438, 77] width 7 height 11
select select "chat"
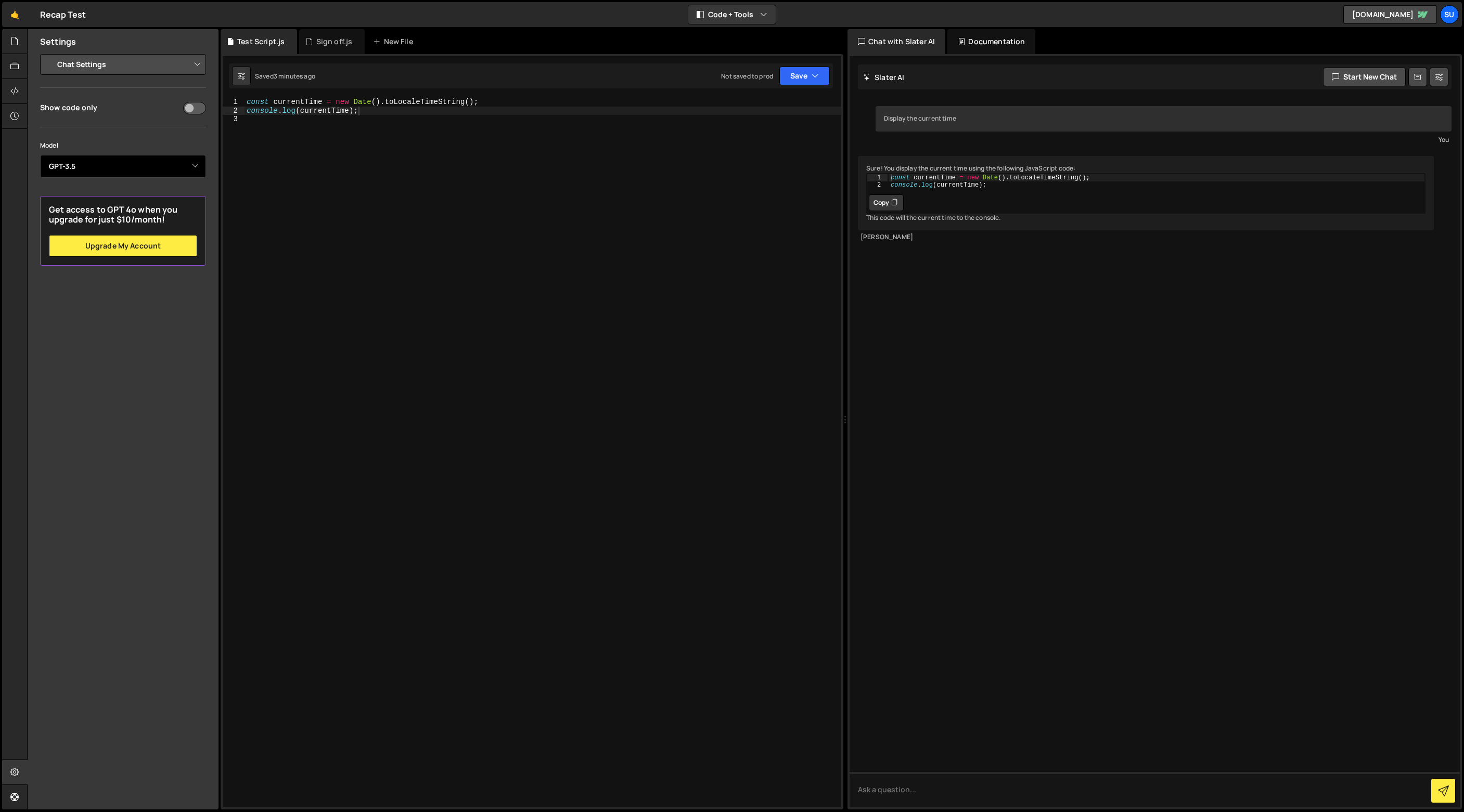
click at [157, 162] on select "Select Model GPT-3.5 GPT-4o mini GPT-4o (Pro) GPT-4.1 (Pro)" at bounding box center [123, 166] width 166 height 23
select select "gpt-4o-mini"
click at [40, 155] on select "Select Model GPT-3.5 GPT-4o mini GPT-4o (Pro) GPT-4.1 (Pro)" at bounding box center [123, 166] width 166 height 23
click at [135, 131] on div "Show code only Model Select Model GPT-3.5 GPT-4o mini GPT-4o (Pro) GPT-4.1 (Pro…" at bounding box center [123, 183] width 166 height 166
click at [145, 64] on select "Project Settings Code Editor Settings Chat Settings" at bounding box center [125, 64] width 153 height 23
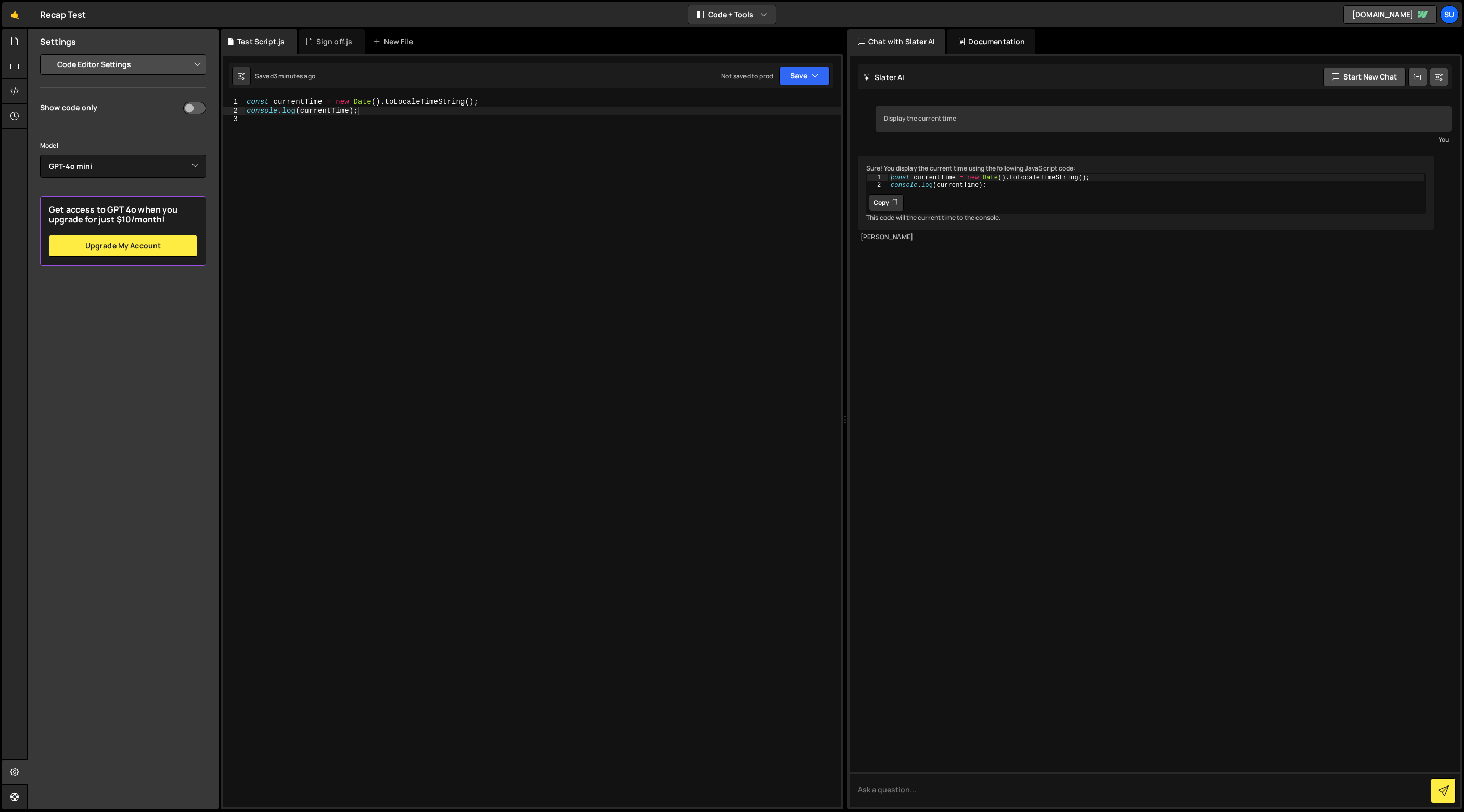
click at [49, 53] on select "Project Settings Code Editor Settings Chat Settings" at bounding box center [125, 64] width 153 height 23
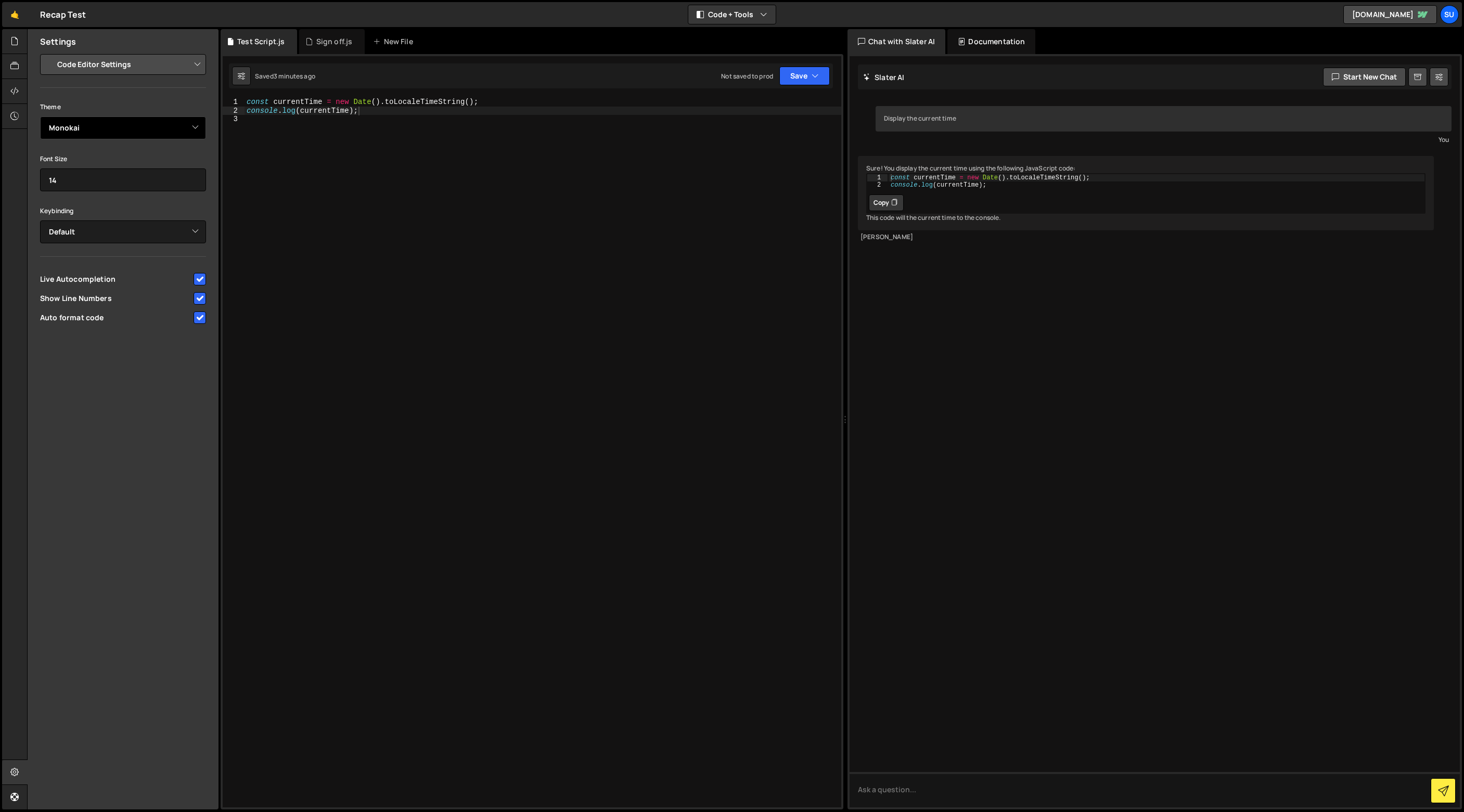
click at [128, 123] on select "Ambiance Chaos Clouds Midnight Dracula Cobalt Gruvbox Green on Black idle Finge…" at bounding box center [123, 128] width 166 height 23
click at [135, 68] on select "Project Settings Code Editor Settings Chat Settings" at bounding box center [125, 64] width 153 height 23
select select "project"
click at [49, 53] on select "Project Settings Code Editor Settings Chat Settings" at bounding box center [125, 64] width 153 height 23
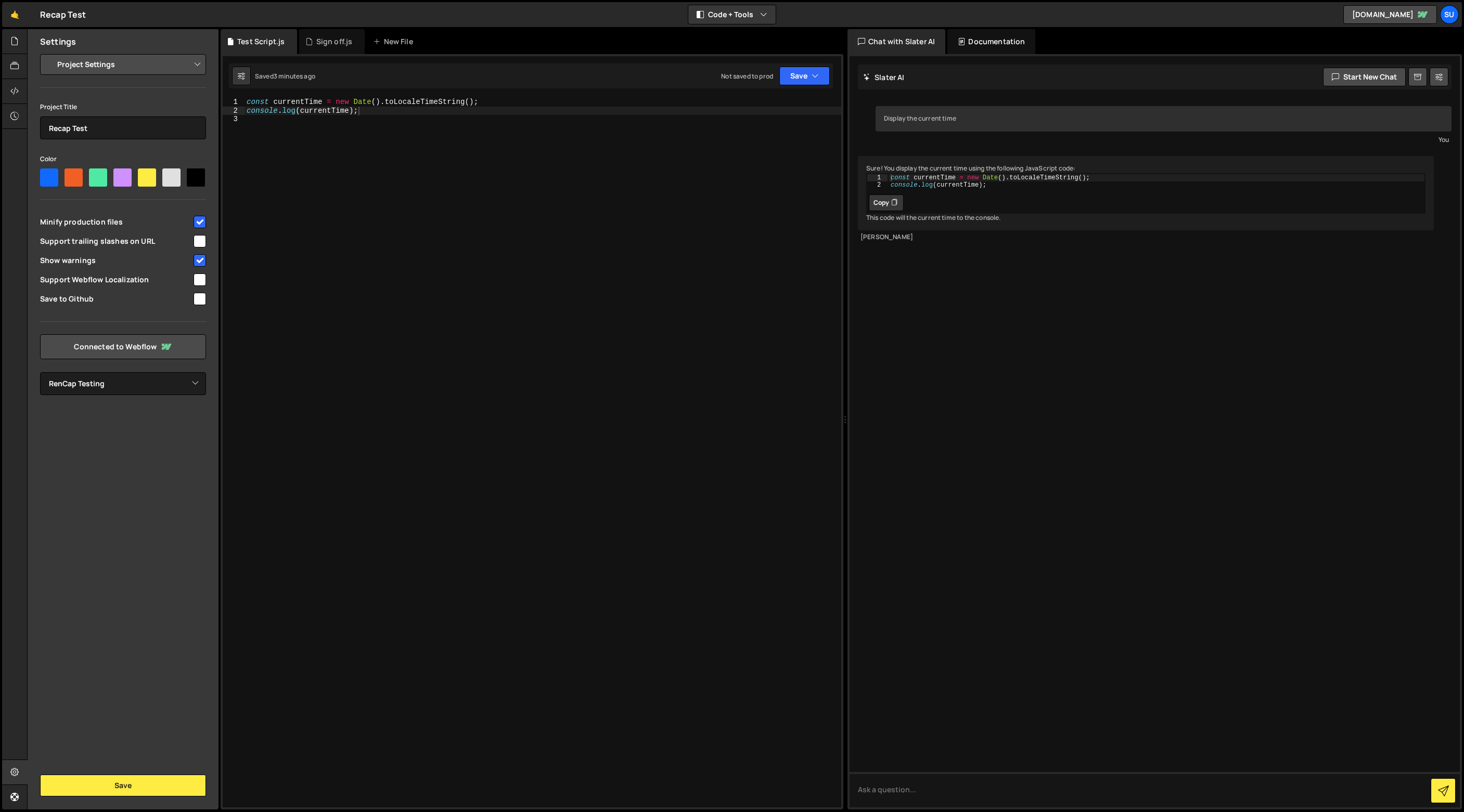
click at [431, 191] on div "const currentTime = new Date ( ) . toLocaleTimeString ( ) ; console . log ( cur…" at bounding box center [542, 461] width 597 height 727
click at [1444, 14] on div "Su" at bounding box center [1449, 14] width 19 height 19
click at [1446, 12] on div "Su" at bounding box center [1449, 14] width 19 height 19
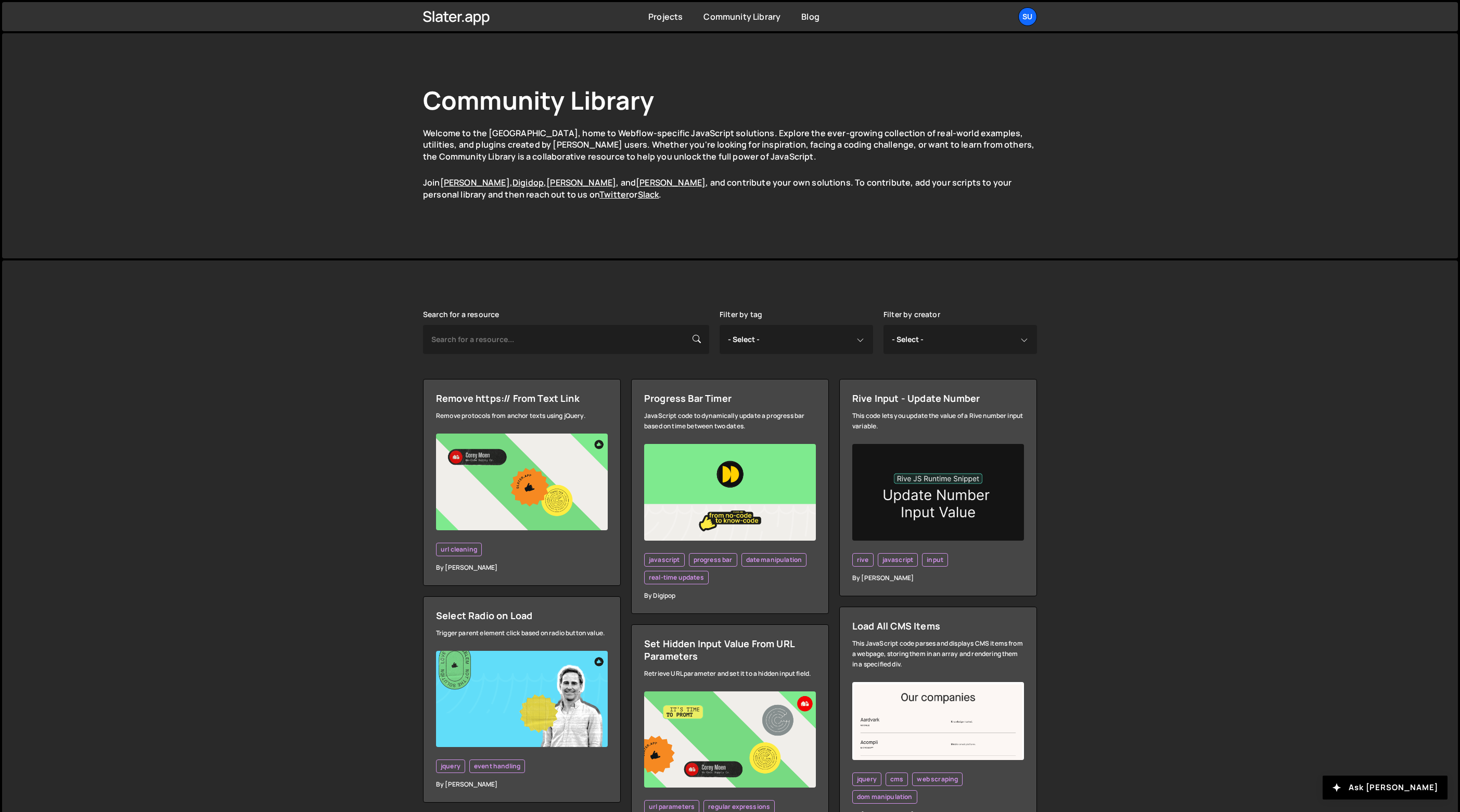
scroll to position [1, 0]
